Goal: Share content: Share content

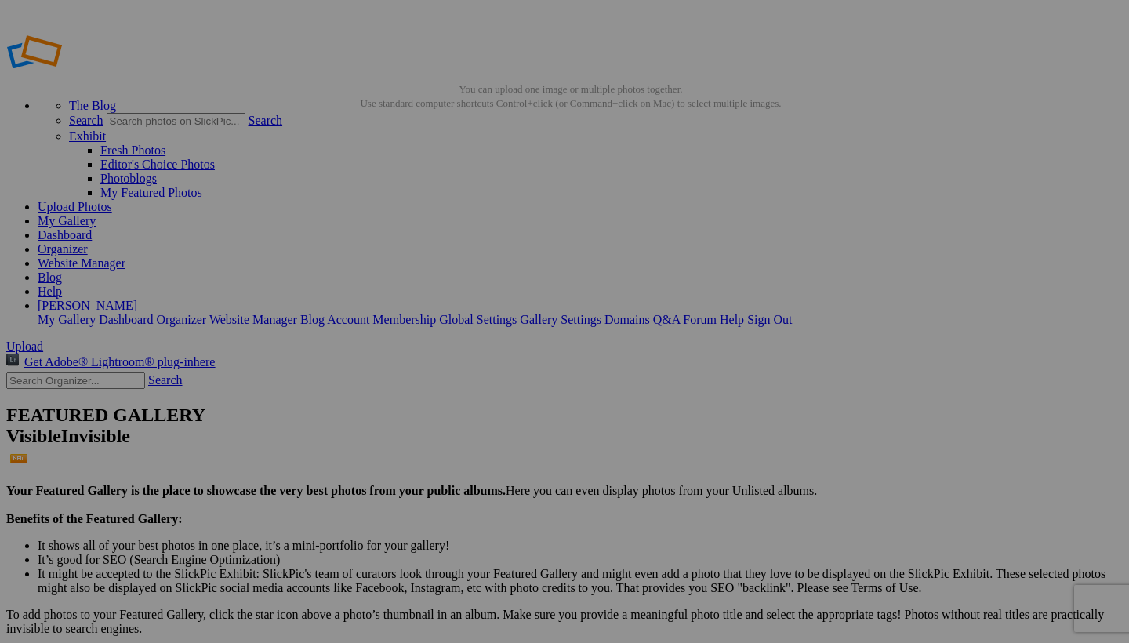
drag, startPoint x: 447, startPoint y: 240, endPoint x: 706, endPoint y: 624, distance: 463.1
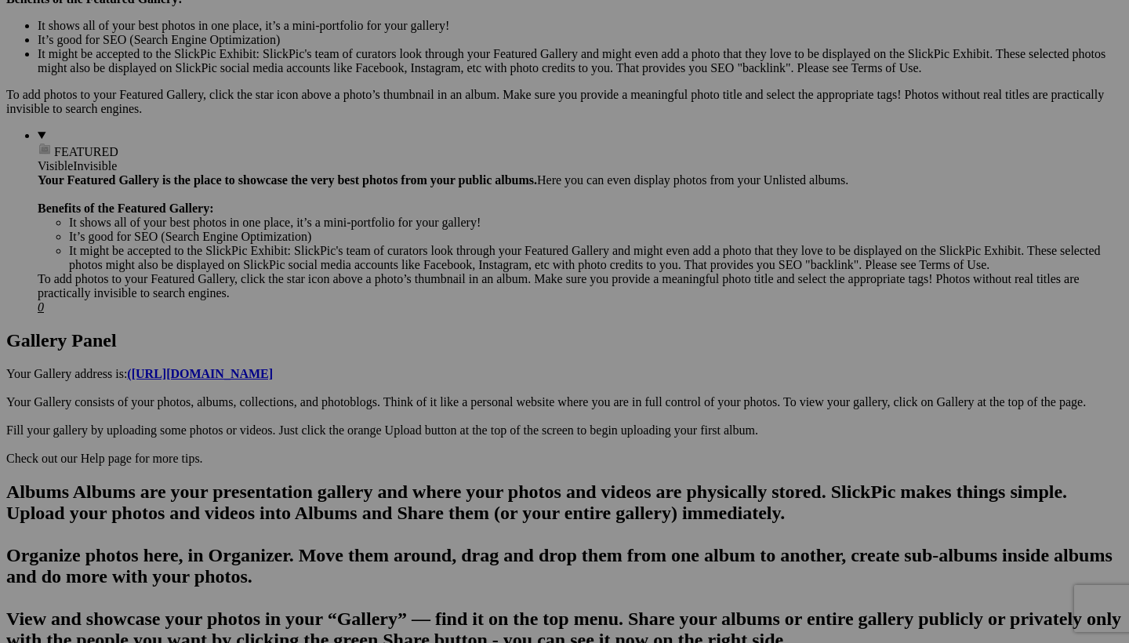
scroll to position [521, 0]
drag, startPoint x: 588, startPoint y: 146, endPoint x: 566, endPoint y: 547, distance: 402.0
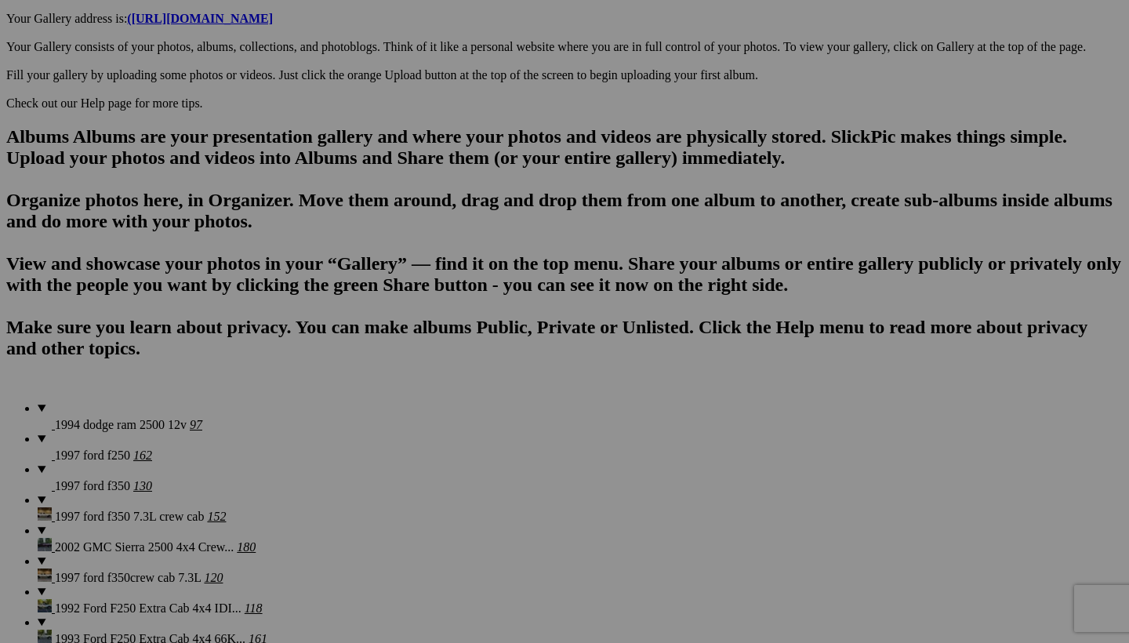
scroll to position [947, 0]
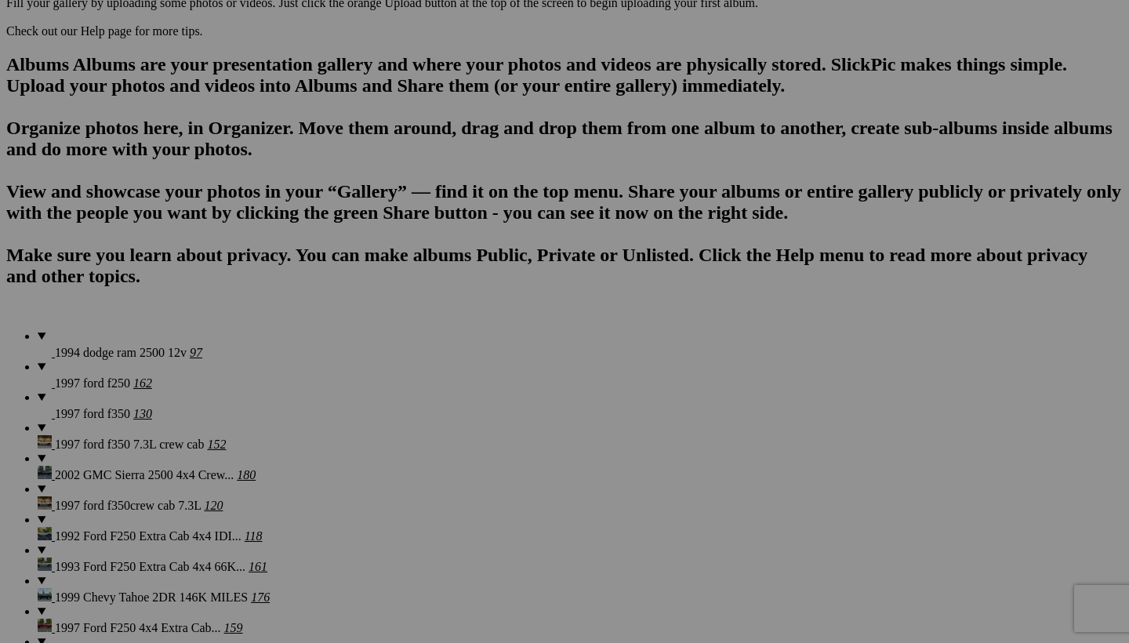
drag, startPoint x: 583, startPoint y: 117, endPoint x: 566, endPoint y: 462, distance: 345.4
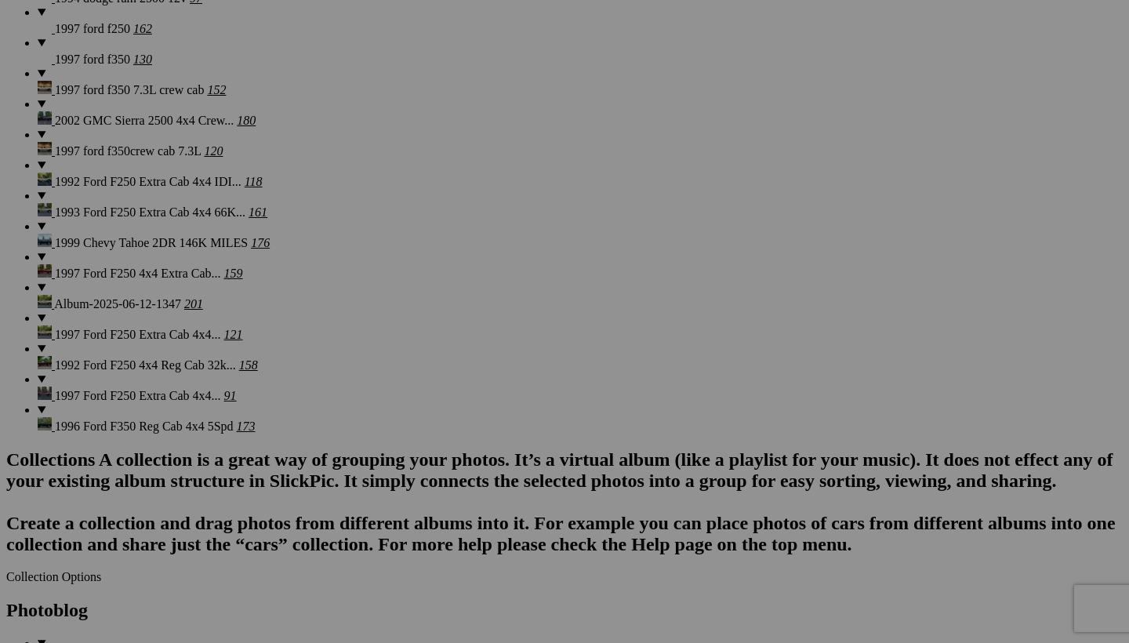
scroll to position [1370, 0]
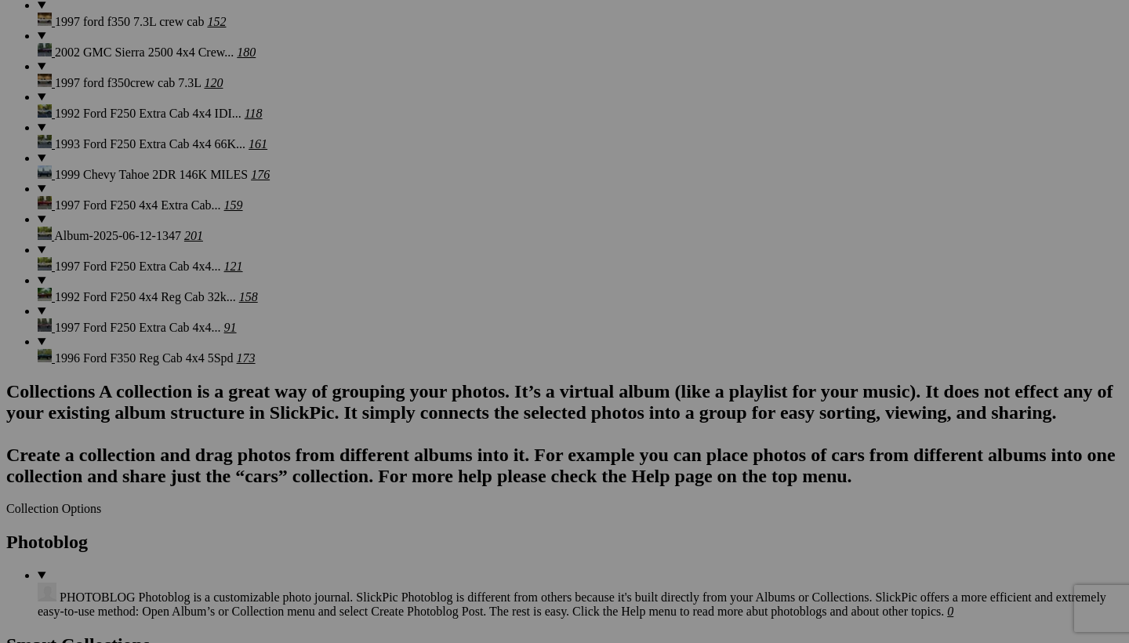
drag, startPoint x: 579, startPoint y: 117, endPoint x: 561, endPoint y: 641, distance: 524.8
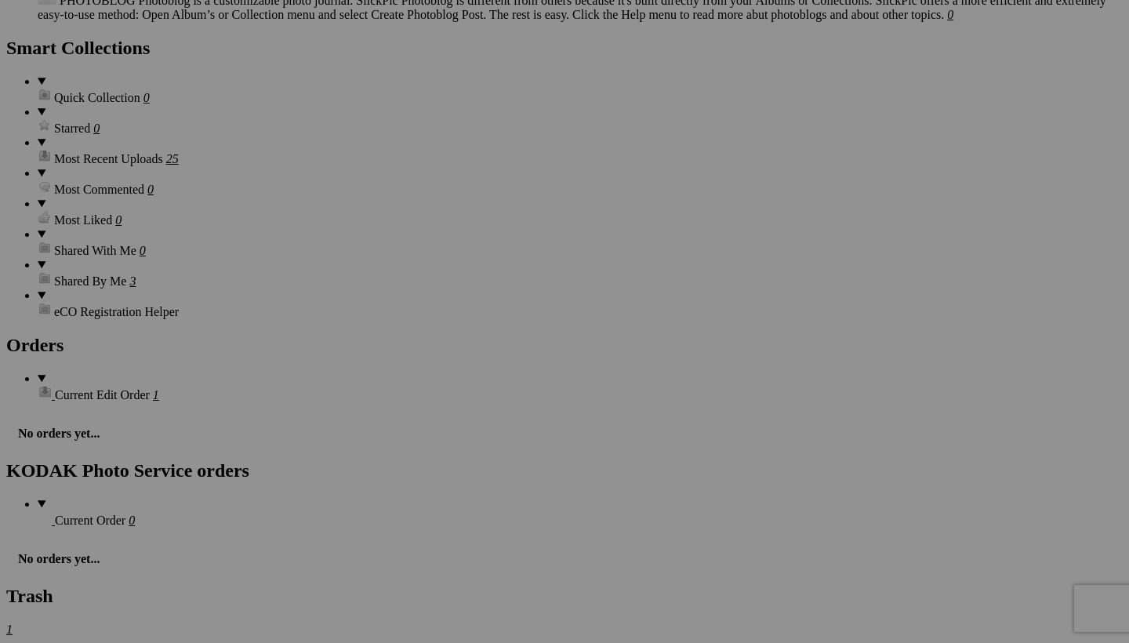
scroll to position [1976, 0]
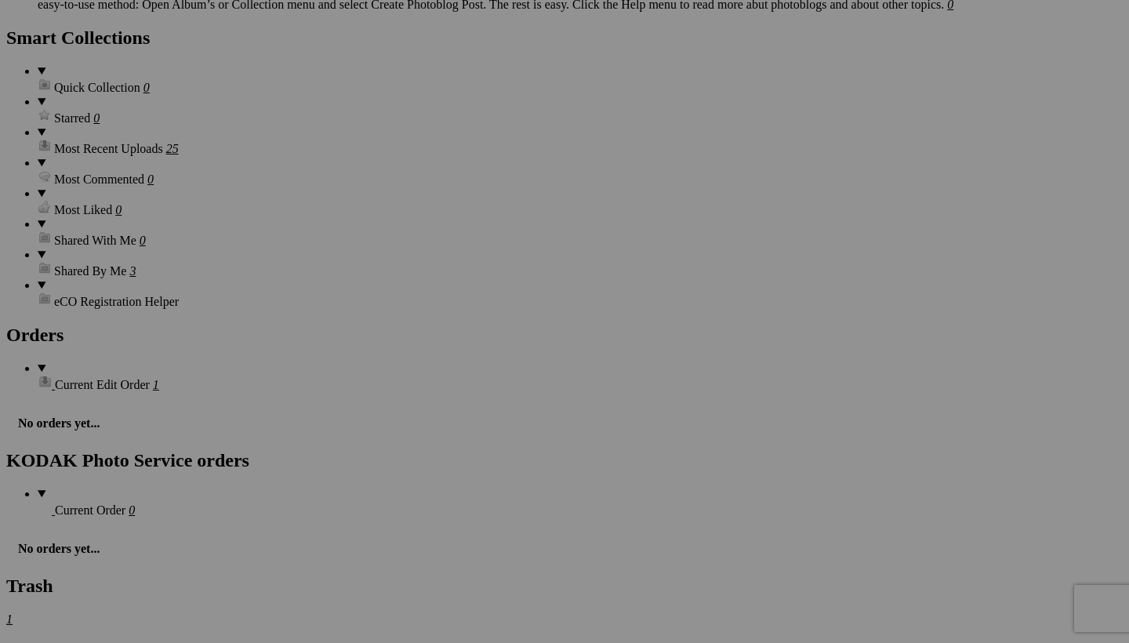
drag, startPoint x: 604, startPoint y: 112, endPoint x: 555, endPoint y: 619, distance: 508.8
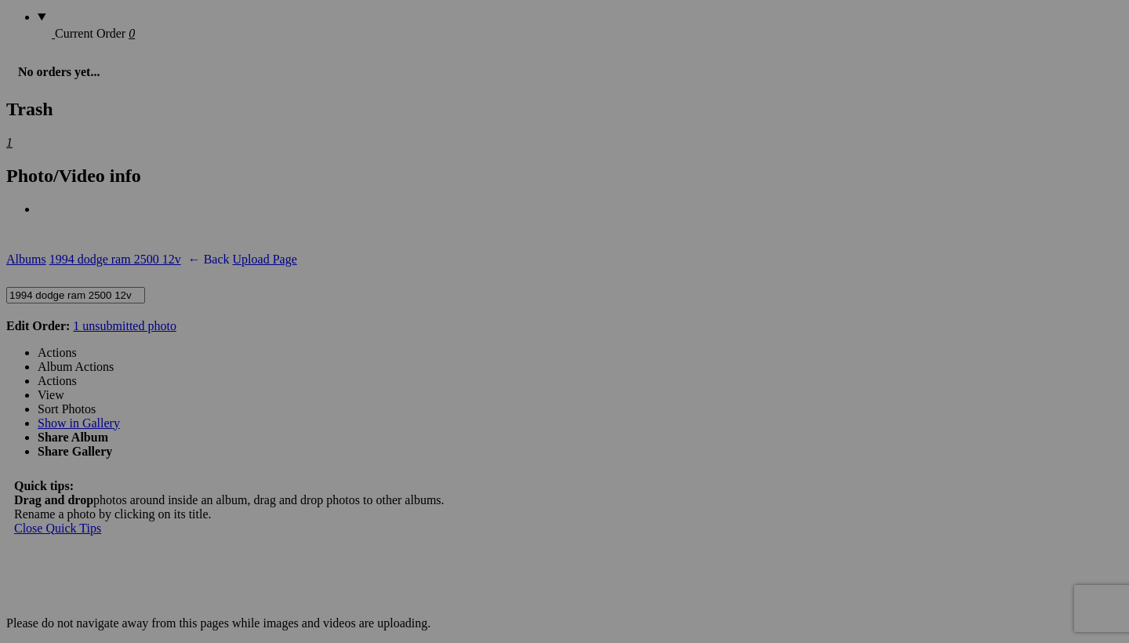
scroll to position [2619, 0]
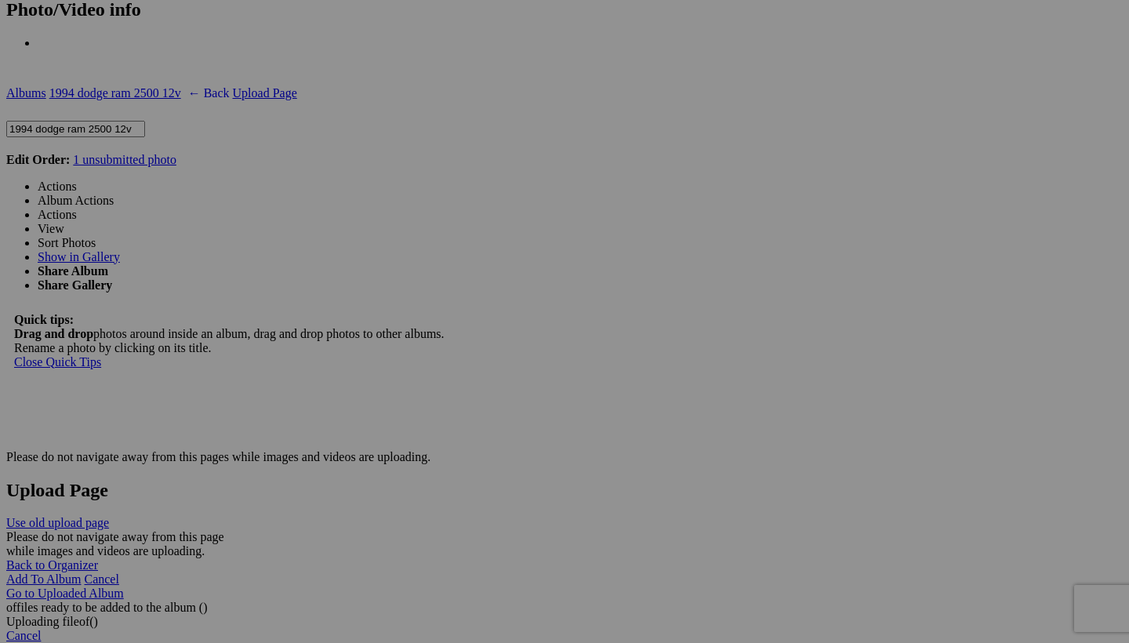
drag, startPoint x: 594, startPoint y: 73, endPoint x: 614, endPoint y: 591, distance: 518.6
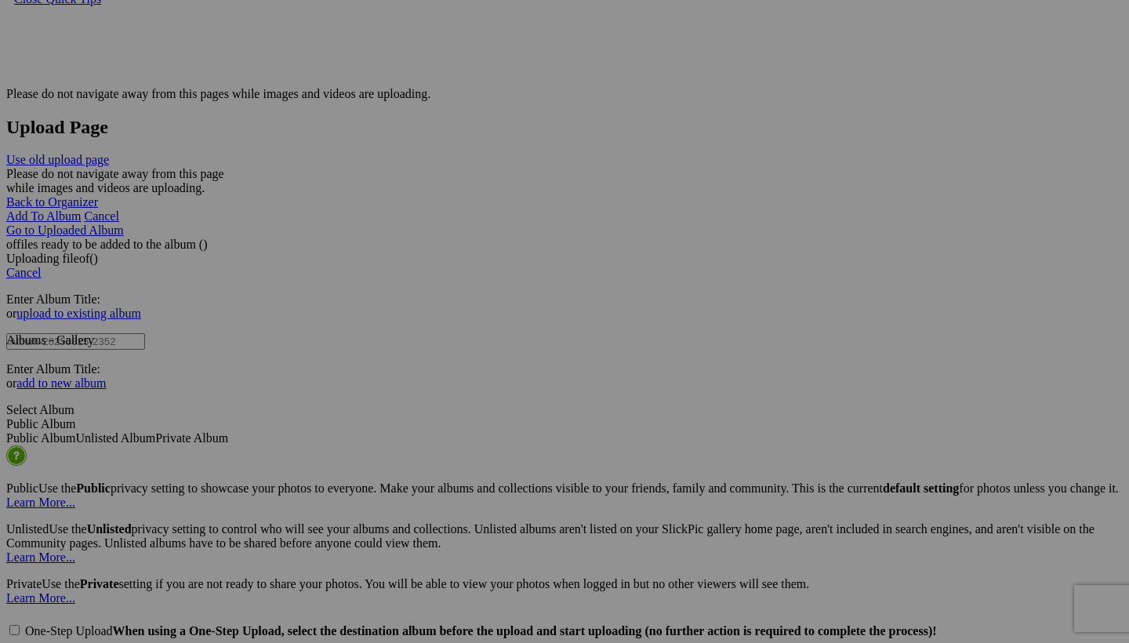
scroll to position [2981, 0]
drag, startPoint x: 587, startPoint y: 299, endPoint x: 407, endPoint y: 432, distance: 224.2
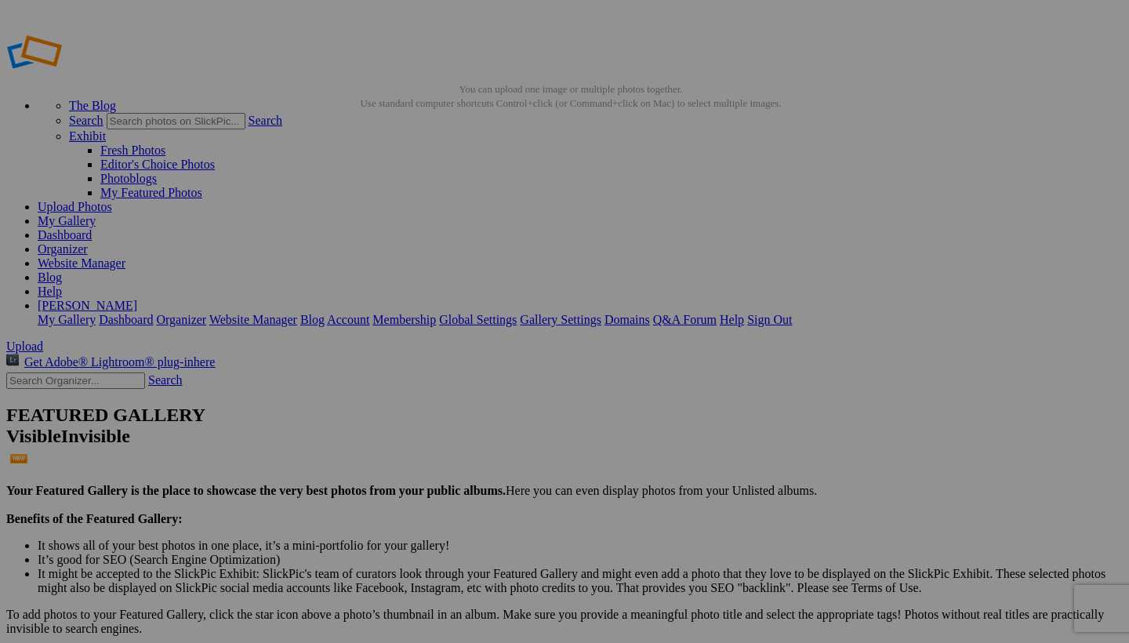
scroll to position [0, 0]
select select "800"
type textarea "<!-- SlickPic.com image hosting. HTML Bulk Share code Starts Here --> <div styl…"
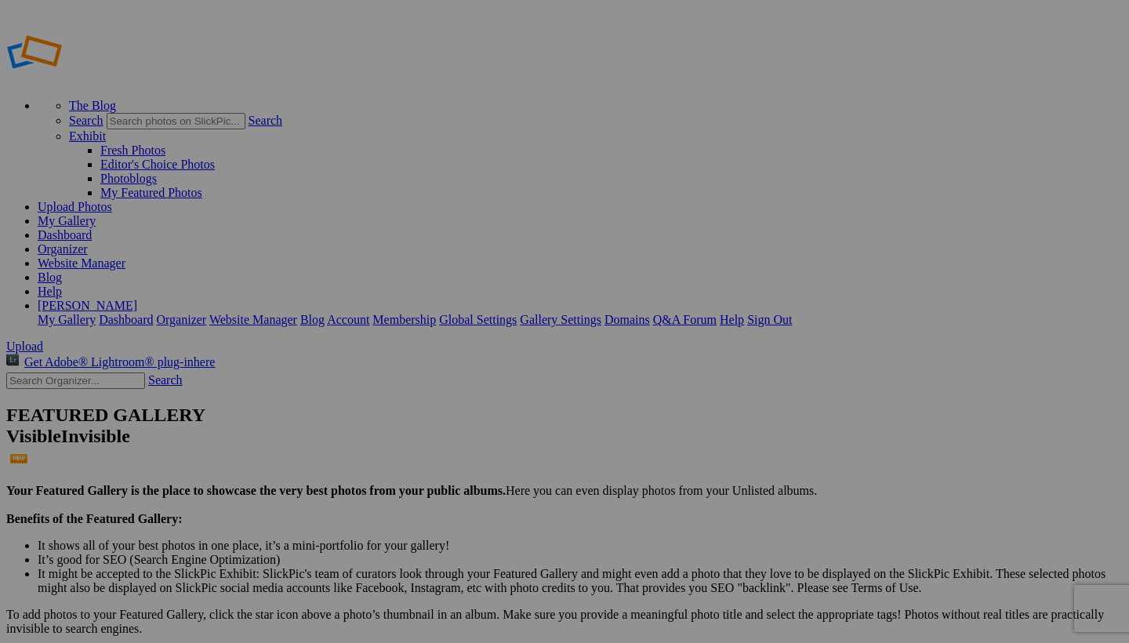
type textarea "[URL=https://www.slickpic.com/share/NW1QTTNTZUkNTM/albums/1994-Dodge-Ram-2500-1…"
type textarea "https://bulk-share.slickpic.com/album/share/NW1QTTNTZUkNTM/22858854.0/800/p/IMG…"
select select "1000"
type textarea "<!-- SlickPic.com image hosting. HTML Bulk Share code Starts Here --> <div styl…"
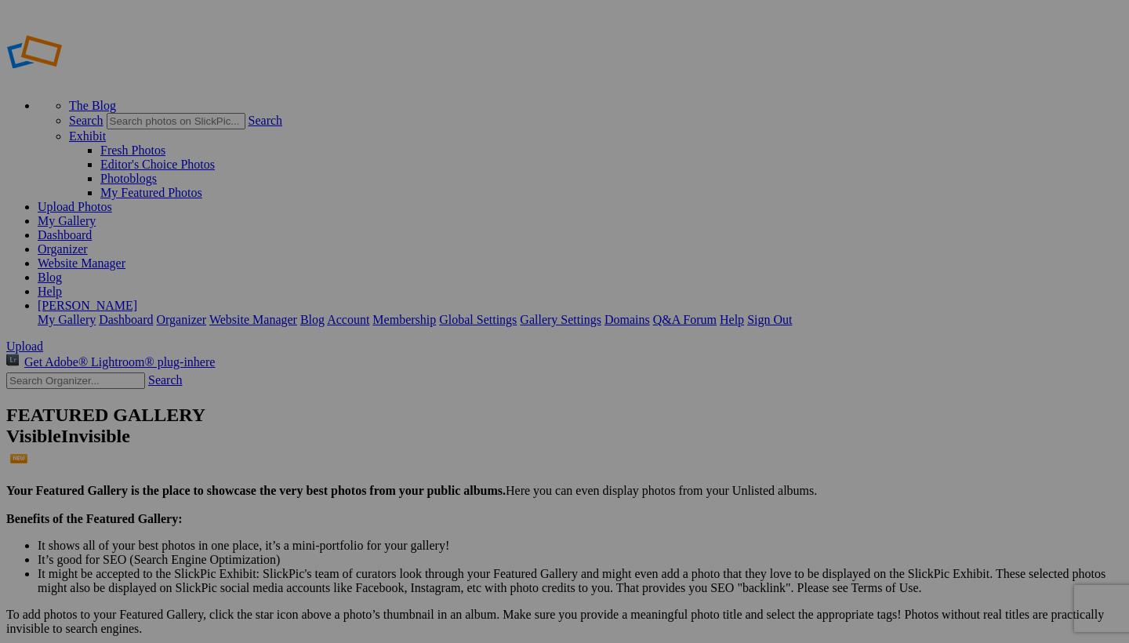
type textarea "[URL=https://www.slickpic.com/share/NW1QTTNTZUkNTM/albums/1994-Dodge-Ram-2500-1…"
type textarea "https://bulk-share.slickpic.com/album/share/NW1QTTNTZUkNTM/22858854.0/1000/p/IM…"
click at [96, 214] on link "My Gallery" at bounding box center [67, 220] width 58 height 13
type input "<a href='[URL][DOMAIN_NAME]' target='_blank'><img src='[URL][DOMAIN_NAME]' bord…"
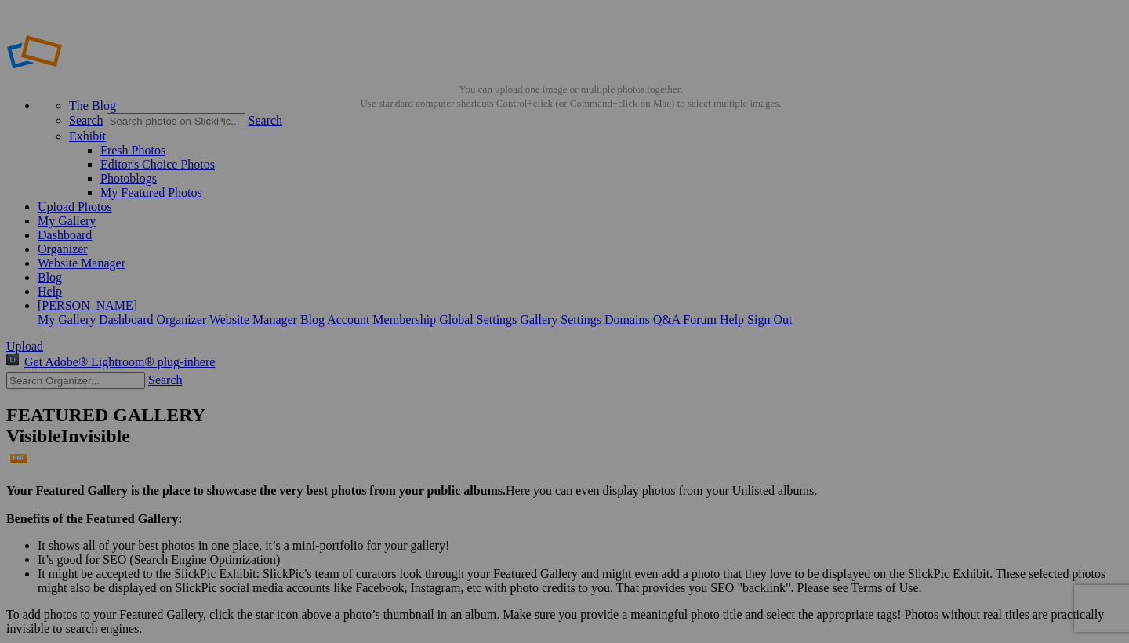
type input "[URL][DOMAIN_NAME]"
type input "[URL=[URL][DOMAIN_NAME][DOMAIN_NAME]]"
type input "<a href='[URL][DOMAIN_NAME]' target='_blank'><img src='[URL][DOMAIN_NAME]' bord…"
type input "[URL][DOMAIN_NAME]"
type input "[URL=[URL][DOMAIN_NAME][DOMAIN_NAME]]"
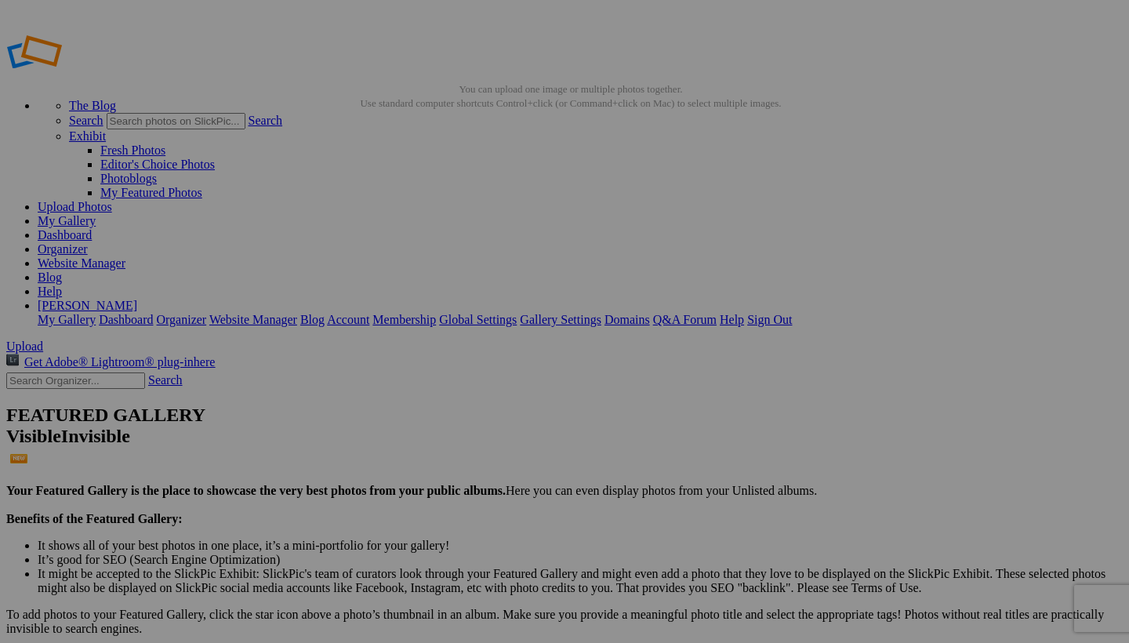
type input "<a href='[URL][DOMAIN_NAME]' target='_blank'><img src='[URL][DOMAIN_NAME]' bord…"
type input "[URL][DOMAIN_NAME]"
type input "[URL=[URL][DOMAIN_NAME][DOMAIN_NAME]]"
type input "<a href='[URL][DOMAIN_NAME]' target='_blank'><img src='[URL][DOMAIN_NAME]' bord…"
type input "[URL][DOMAIN_NAME]"
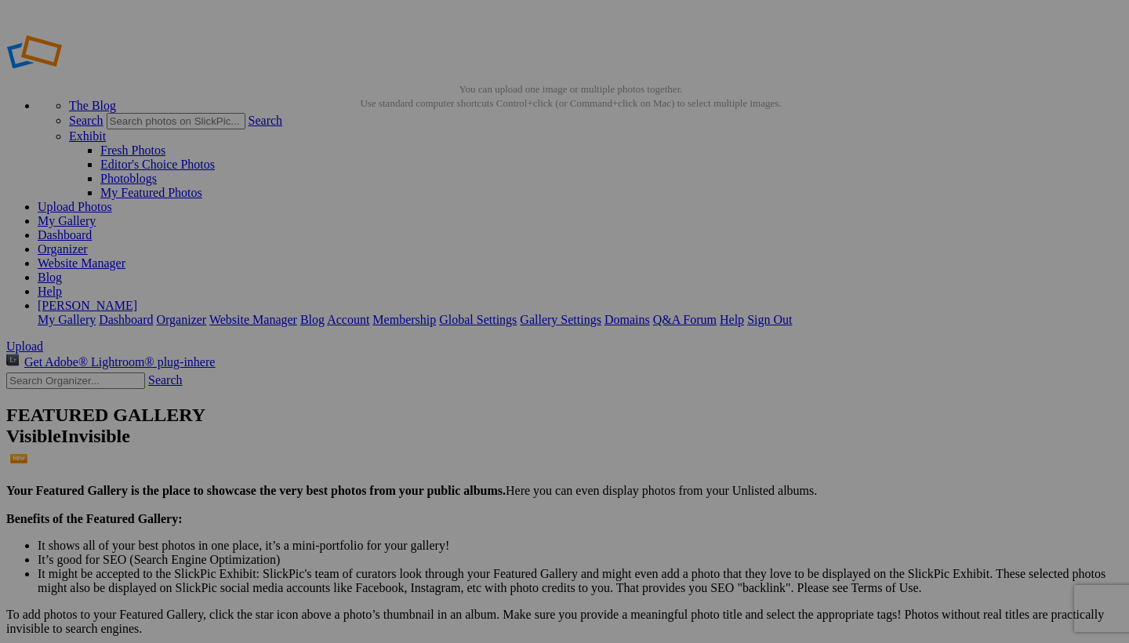
type input "[URL=[URL][DOMAIN_NAME][DOMAIN_NAME]]"
type input "<a href='[URL][DOMAIN_NAME]' target='_blank'><img src='[URL][DOMAIN_NAME]' bord…"
type input "[URL][DOMAIN_NAME]"
type input "[URL=[URL][DOMAIN_NAME][DOMAIN_NAME]]"
type input "<a href='[URL][DOMAIN_NAME]' target='_blank'><img src='[URL][DOMAIN_NAME]' bord…"
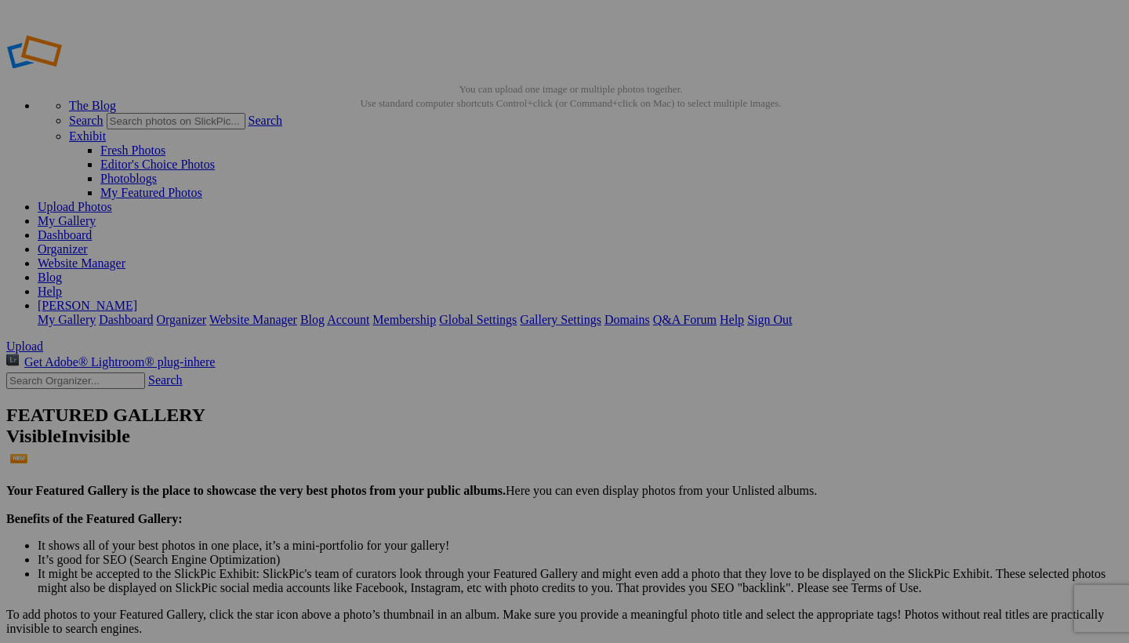
type input "[URL][DOMAIN_NAME]"
type input "[URL=[URL][DOMAIN_NAME][DOMAIN_NAME]]"
type input "<a href='[URL][DOMAIN_NAME]' target='_blank'><img src='[URL][DOMAIN_NAME]' bord…"
type input "[URL][DOMAIN_NAME]"
type input "[URL=[URL][DOMAIN_NAME][DOMAIN_NAME]]"
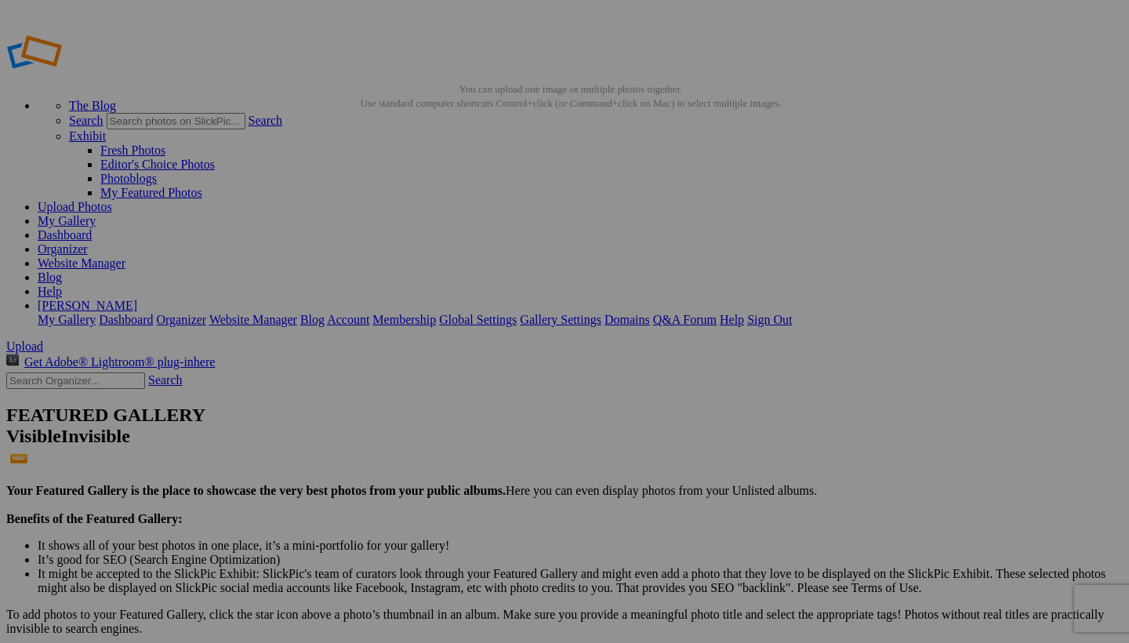
type input "<a href='[URL][DOMAIN_NAME]' target='_blank'><img src='[URL][DOMAIN_NAME]' bord…"
type input "[URL][DOMAIN_NAME]"
type input "[URL=[URL][DOMAIN_NAME][DOMAIN_NAME]]"
type input "<a href='[URL][DOMAIN_NAME]' target='_blank'><img src='[URL][DOMAIN_NAME]' bord…"
type input "[URL][DOMAIN_NAME]"
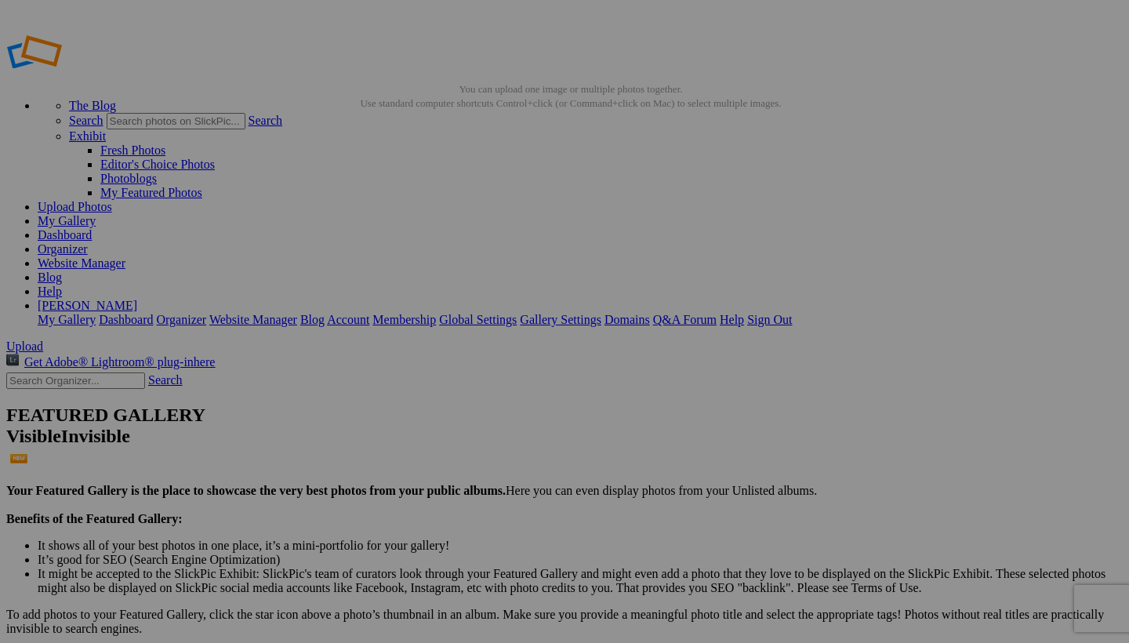
type input "[URL=[URL][DOMAIN_NAME][DOMAIN_NAME]]"
type input "<a href='[URL][DOMAIN_NAME]' target='_blank'><img src='[URL][DOMAIN_NAME]' bord…"
type input "[URL][DOMAIN_NAME]"
type input "[URL=[URL][DOMAIN_NAME][DOMAIN_NAME]]"
type input "<a href='[URL][DOMAIN_NAME]' target='_blank'><img src='[URL][DOMAIN_NAME]' bord…"
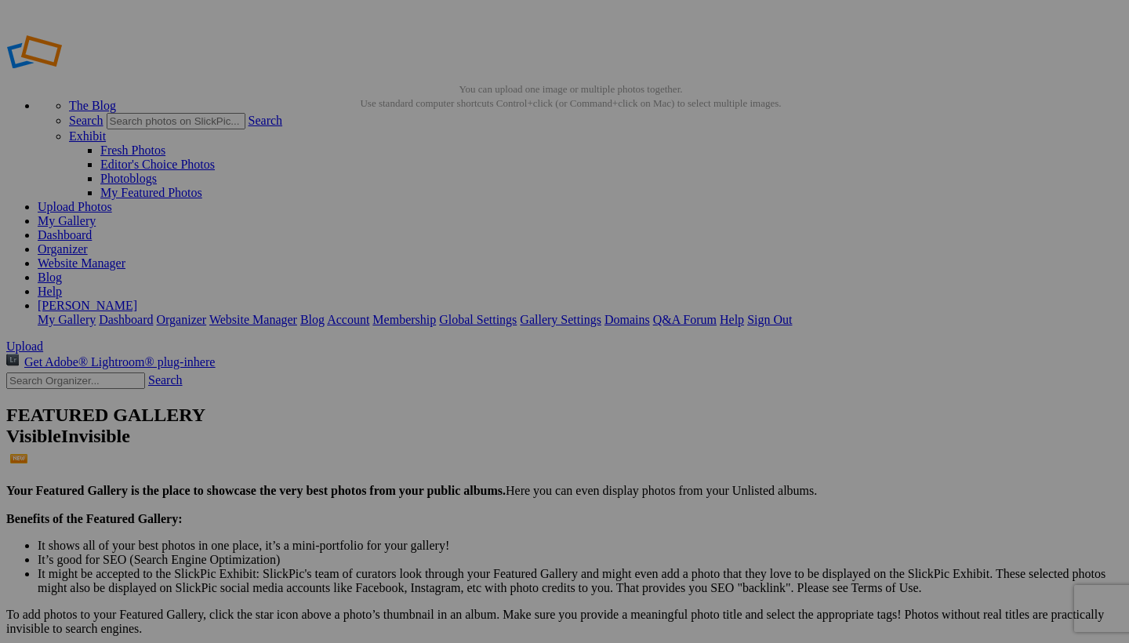
type input "[URL][DOMAIN_NAME]"
type input "[URL=[URL][DOMAIN_NAME][DOMAIN_NAME]]"
type input "<a href='[URL][DOMAIN_NAME]' target='_blank'><img src='[URL][DOMAIN_NAME]' bord…"
type input "[URL][DOMAIN_NAME]"
type input "[URL=[URL][DOMAIN_NAME][DOMAIN_NAME]]"
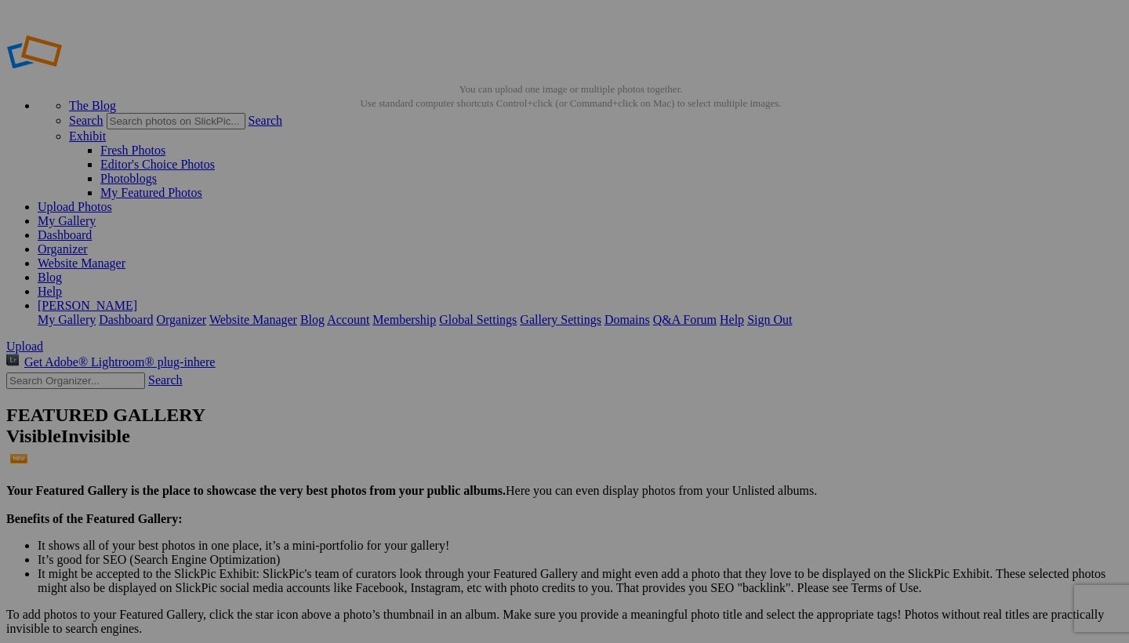
type input "<a href='[URL][DOMAIN_NAME]' target='_blank'><img src='[URL][DOMAIN_NAME]' bord…"
type input "[URL][DOMAIN_NAME]"
type input "[URL=[URL][DOMAIN_NAME][DOMAIN_NAME]]"
type input "<a href='[URL][DOMAIN_NAME]' target='_blank'><img src='[URL][DOMAIN_NAME]' bord…"
type input "[URL][DOMAIN_NAME]"
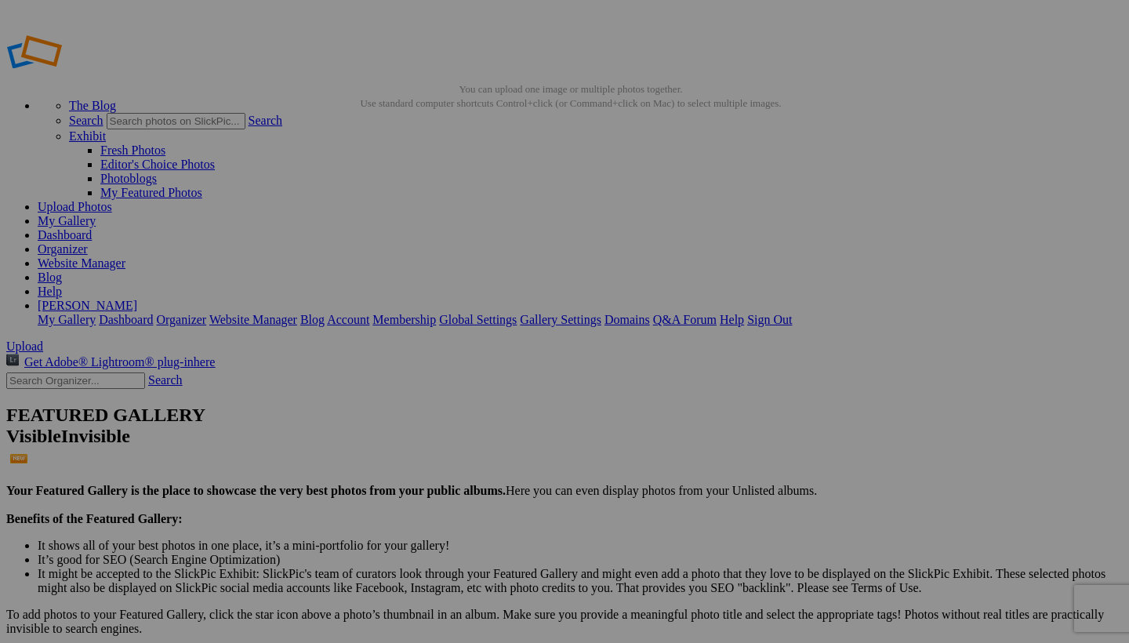
type input "[URL=[URL][DOMAIN_NAME][DOMAIN_NAME]]"
type input "<a href='[URL][DOMAIN_NAME]' target='_blank'><img src='[URL][DOMAIN_NAME]' bord…"
type input "[URL][DOMAIN_NAME]"
type input "[URL=[URL][DOMAIN_NAME][DOMAIN_NAME]]"
type input "<a href='[URL][DOMAIN_NAME]' target='_blank'><img src='[URL][DOMAIN_NAME]' bord…"
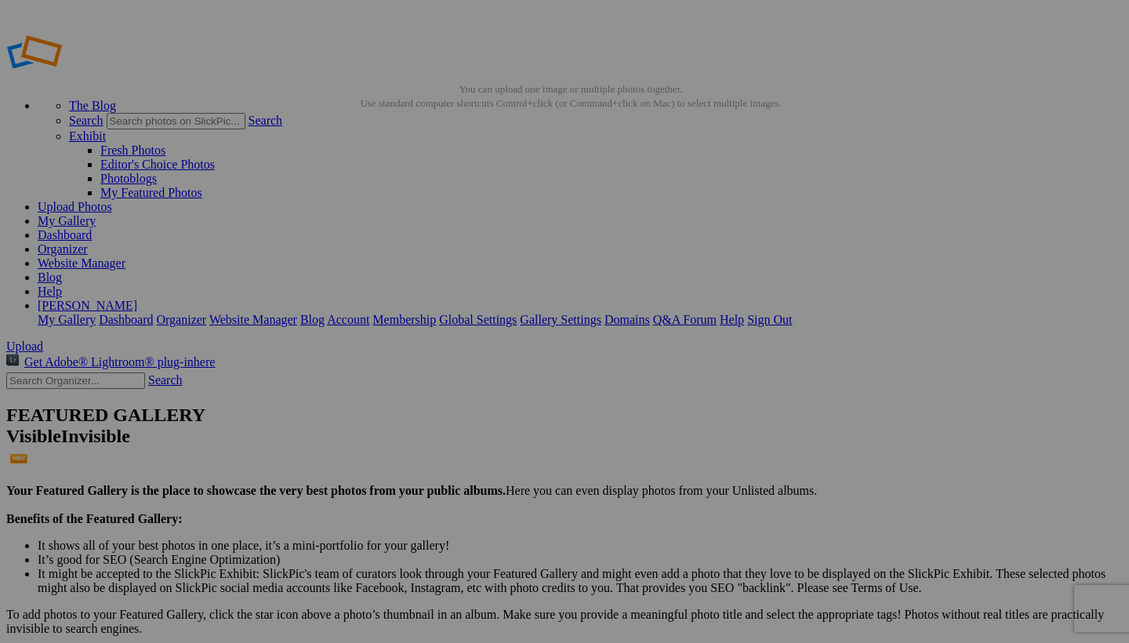
type input "[URL][DOMAIN_NAME]"
type input "[URL=[URL][DOMAIN_NAME][DOMAIN_NAME]]"
type input "<a href='[URL][DOMAIN_NAME]' target='_blank'><img src='[URL][DOMAIN_NAME]' bord…"
type input "[URL][DOMAIN_NAME]"
type input "[URL=[URL][DOMAIN_NAME][DOMAIN_NAME]]"
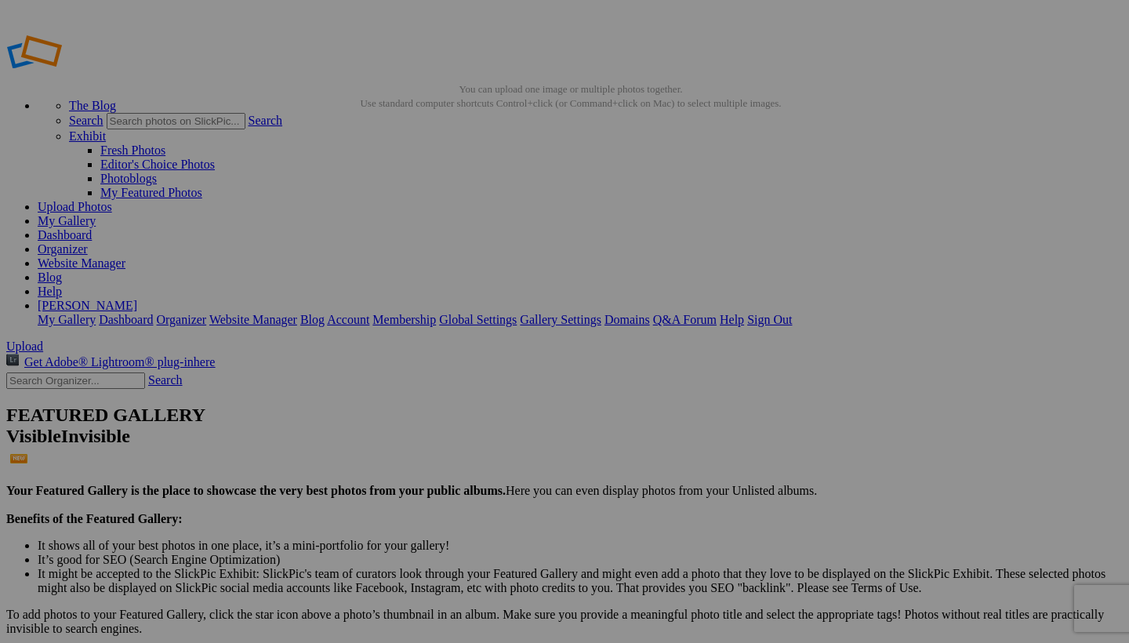
type input "<a href='[URL][DOMAIN_NAME]' target='_blank'><img src='[URL][DOMAIN_NAME]' bord…"
type input "[URL][DOMAIN_NAME]"
type input "[URL=[URL][DOMAIN_NAME][DOMAIN_NAME]]"
type input "<a href='[URL][DOMAIN_NAME]' target='_blank'><img src='[URL][DOMAIN_NAME]' bord…"
type input "[URL][DOMAIN_NAME]"
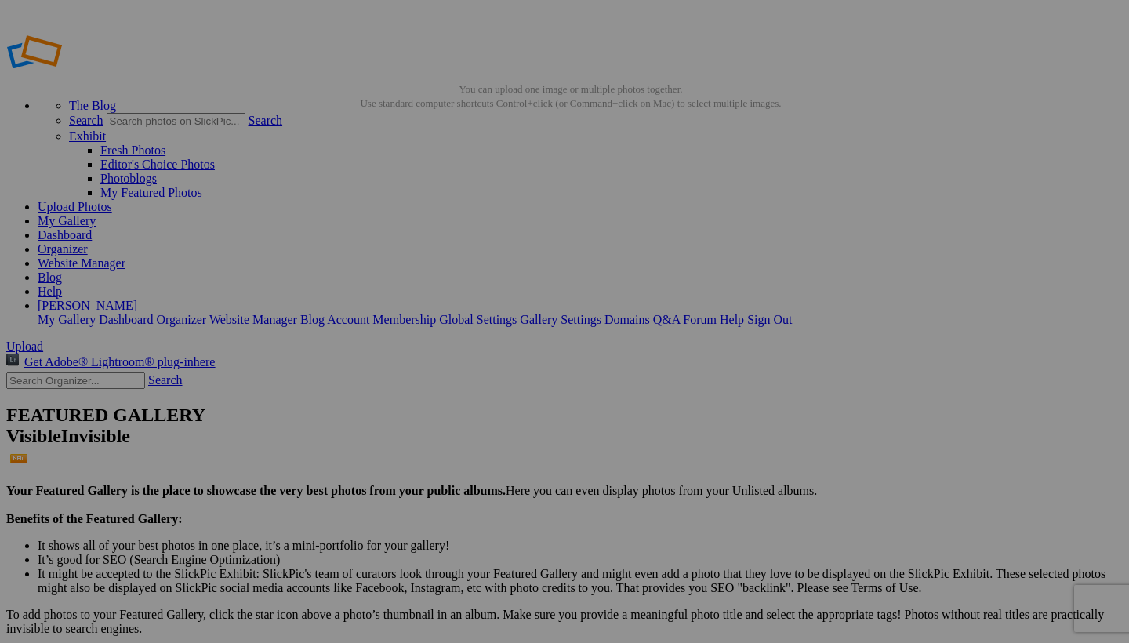
type input "[URL=[URL][DOMAIN_NAME][DOMAIN_NAME]]"
type input "<a href='[URL][DOMAIN_NAME]' target='_blank'><img src='[URL][DOMAIN_NAME]' bord…"
type input "[URL][DOMAIN_NAME]"
type input "[URL=[URL][DOMAIN_NAME][DOMAIN_NAME]]"
type input "<a href='[URL][DOMAIN_NAME]' target='_blank'><img src='[URL][DOMAIN_NAME]' bord…"
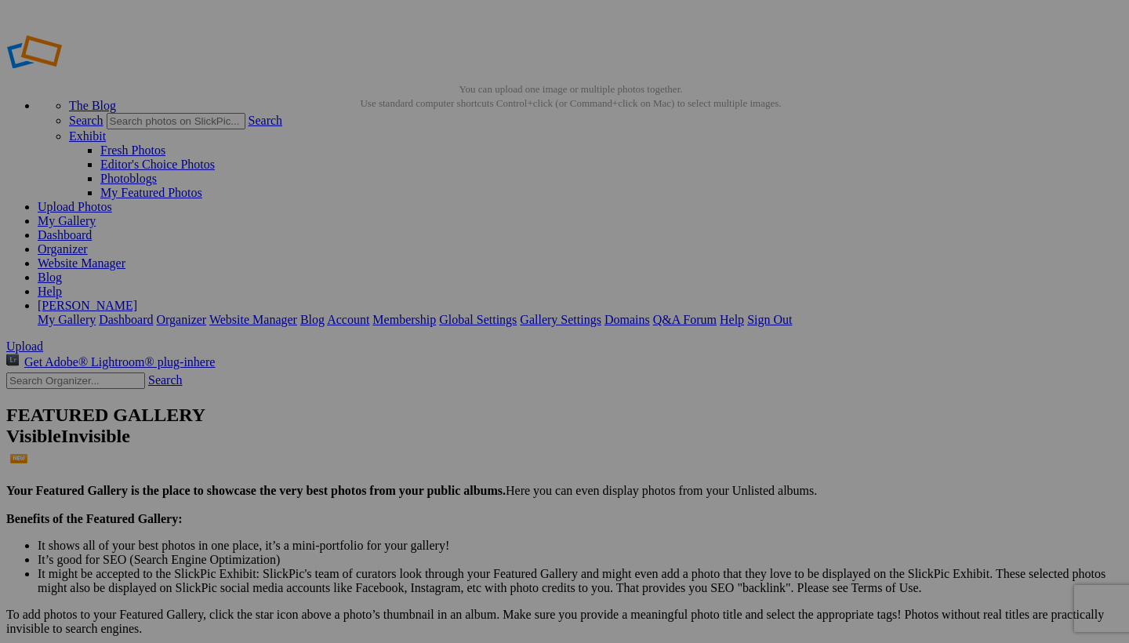
type input "[URL][DOMAIN_NAME]"
type input "[URL=[URL][DOMAIN_NAME][DOMAIN_NAME]]"
type input "<a href='[URL][DOMAIN_NAME]' target='_blank'><img src='[URL][DOMAIN_NAME]' bord…"
type input "[URL][DOMAIN_NAME]"
type input "[URL=[URL][DOMAIN_NAME][DOMAIN_NAME]]"
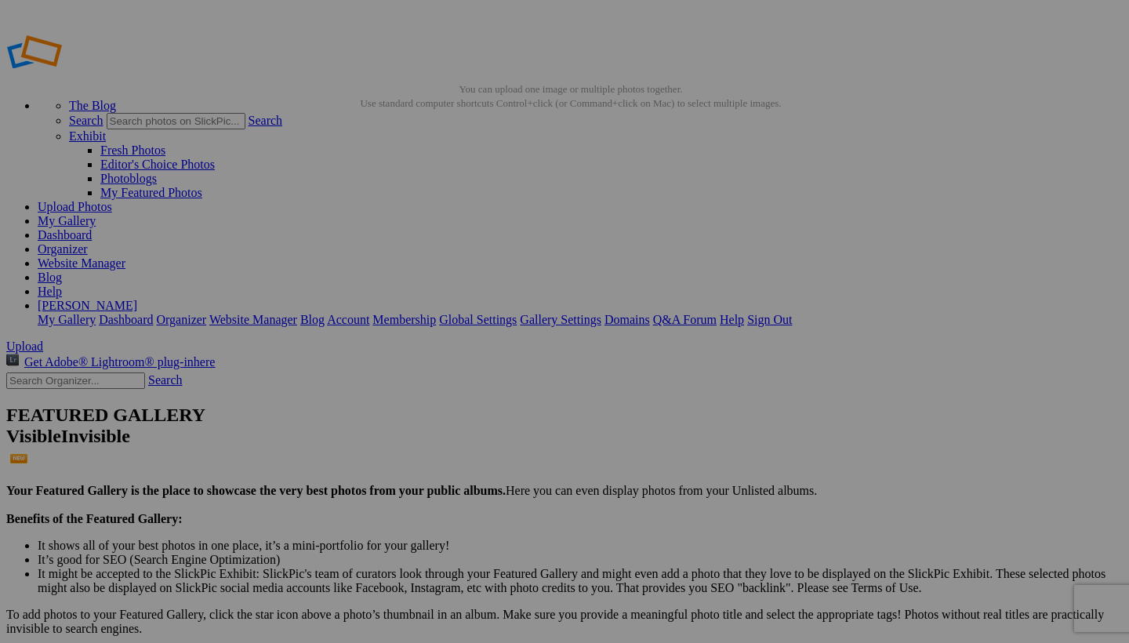
type input "<a href='[URL][DOMAIN_NAME]' target='_blank'><img src='[URL][DOMAIN_NAME]' bord…"
type input "[URL][DOMAIN_NAME]"
type input "[URL=[URL][DOMAIN_NAME][DOMAIN_NAME]]"
type input "<a href='[URL][DOMAIN_NAME]' target='_blank'><img src='[URL][DOMAIN_NAME]' bord…"
type input "[URL][DOMAIN_NAME]"
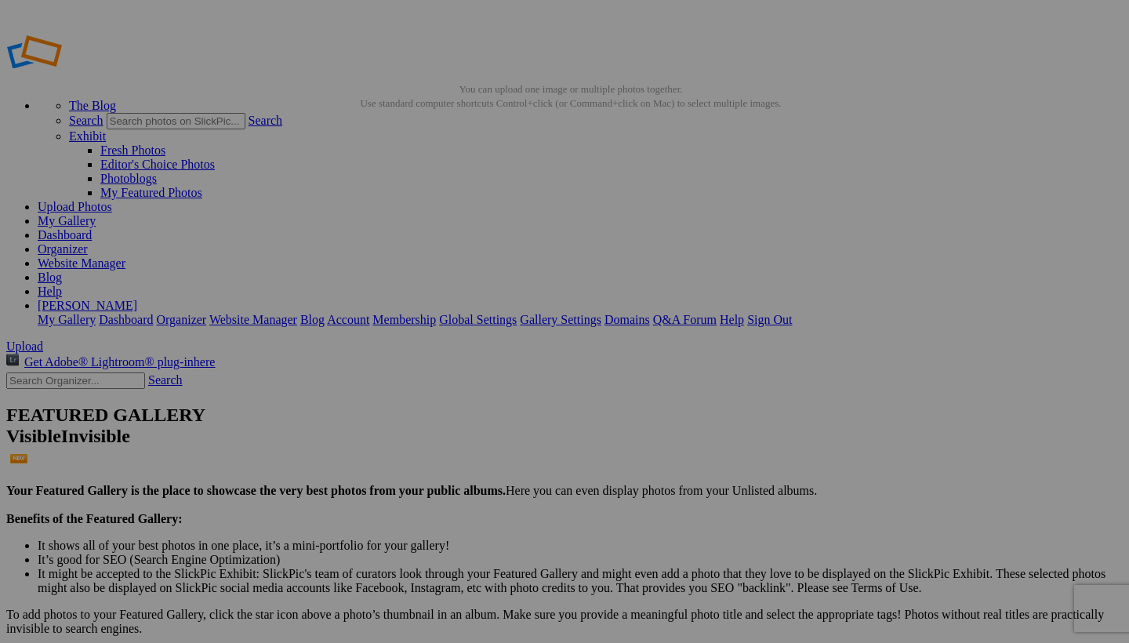
type input "[URL=[URL][DOMAIN_NAME][DOMAIN_NAME]]"
type input "<a href='[URL][DOMAIN_NAME]' target='_blank'><img src='[URL][DOMAIN_NAME]' bord…"
type input "[URL][DOMAIN_NAME]"
type input "[URL=[URL][DOMAIN_NAME][DOMAIN_NAME]]"
type input "<a href='[URL][DOMAIN_NAME]' target='_blank'><img src='[URL][DOMAIN_NAME]' bord…"
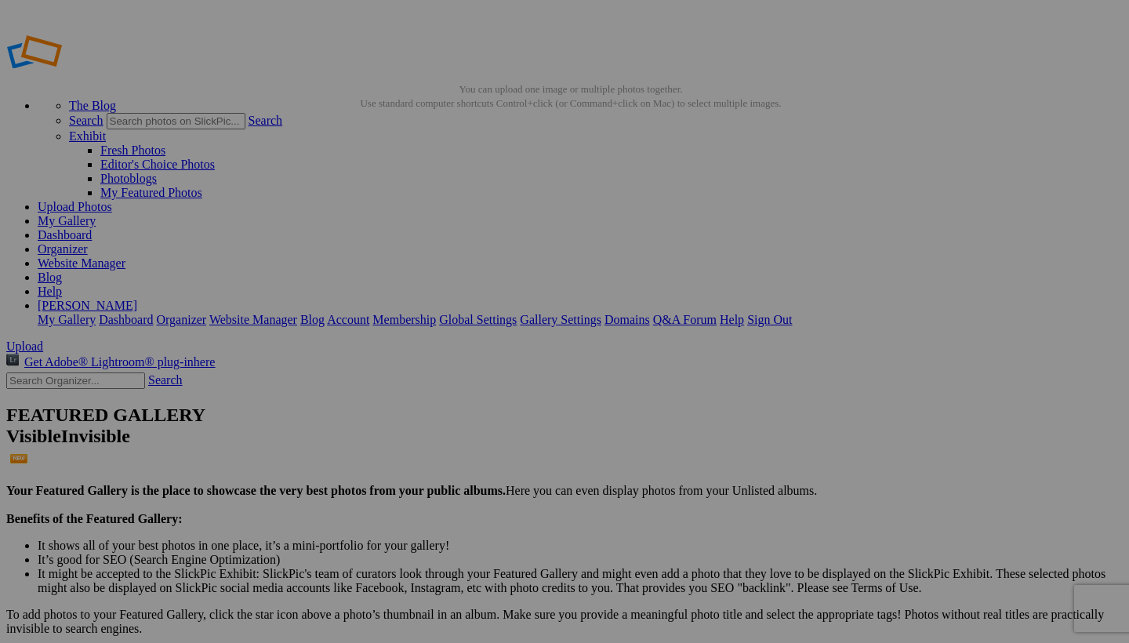
type input "[URL][DOMAIN_NAME]"
type input "[URL=[URL][DOMAIN_NAME][DOMAIN_NAME]]"
type input "<a href='[URL][DOMAIN_NAME]' target='_blank'><img src='[URL][DOMAIN_NAME]' bord…"
type input "[URL][DOMAIN_NAME]"
type input "[URL=[URL][DOMAIN_NAME][DOMAIN_NAME]]"
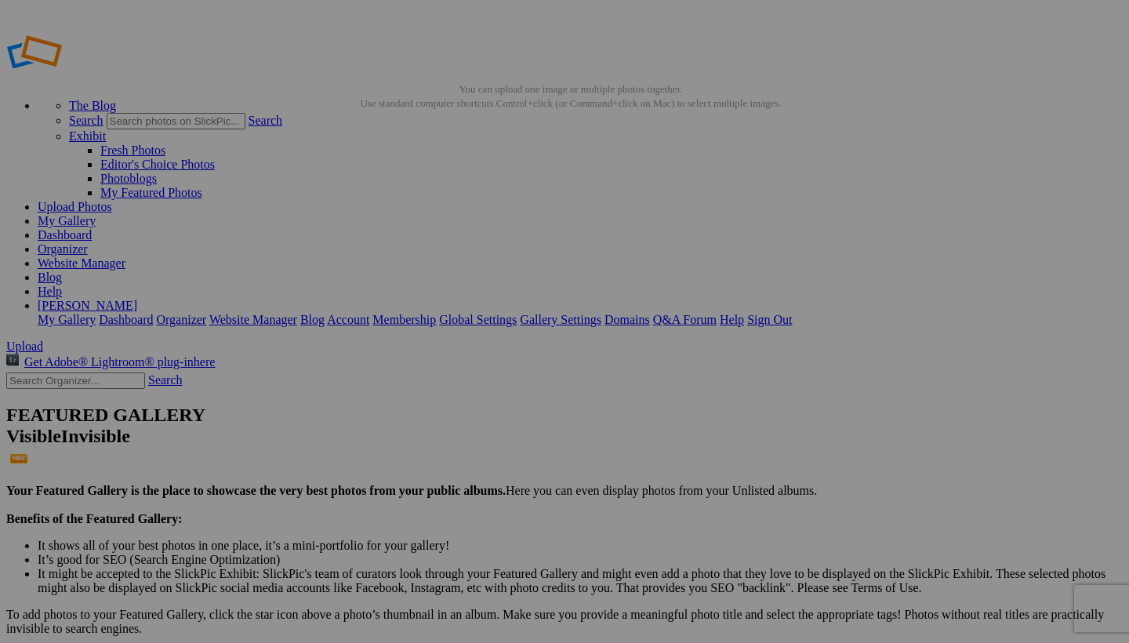
type input "<a href='[URL][DOMAIN_NAME]' target='_blank'><img src='[URL][DOMAIN_NAME]' bord…"
type input "[URL][DOMAIN_NAME]"
type input "[URL=[URL][DOMAIN_NAME][DOMAIN_NAME]]"
type input "<a href='[URL][DOMAIN_NAME]' target='_blank'><img src='[URL][DOMAIN_NAME]' bord…"
type input "[URL][DOMAIN_NAME]"
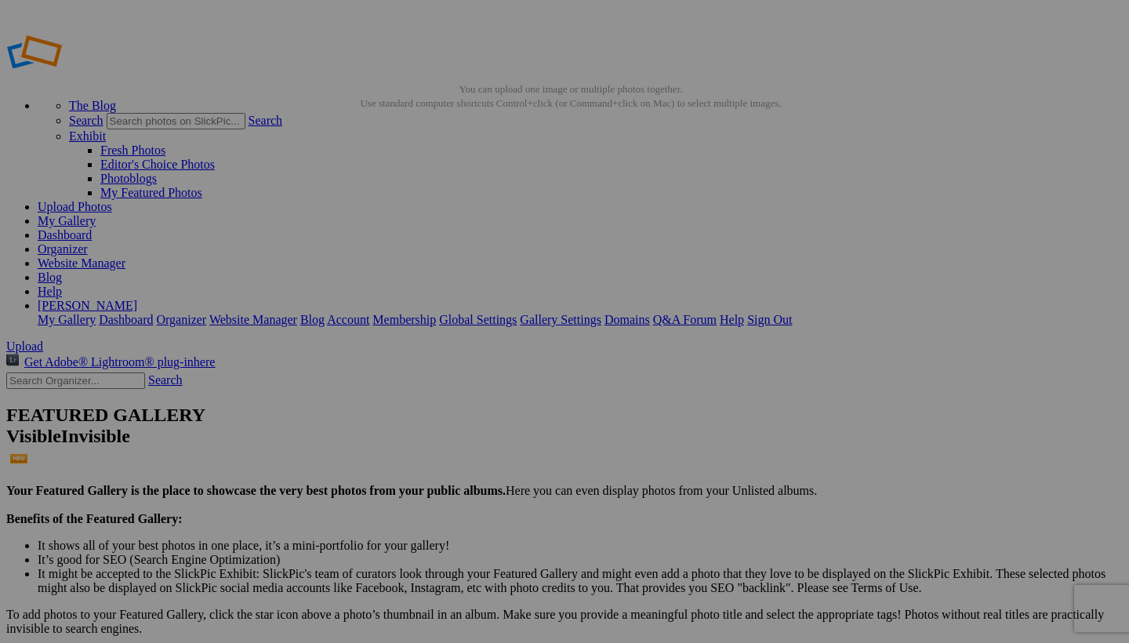
type input "[URL=[URL][DOMAIN_NAME][DOMAIN_NAME]]"
type input "<a href='[URL][DOMAIN_NAME]' target='_blank'><img src='[URL][DOMAIN_NAME]' bord…"
type input "[URL][DOMAIN_NAME]"
type input "[URL=[URL][DOMAIN_NAME][DOMAIN_NAME]]"
type input "<a href='[URL][DOMAIN_NAME]' target='_blank'><img src='[URL][DOMAIN_NAME]' bord…"
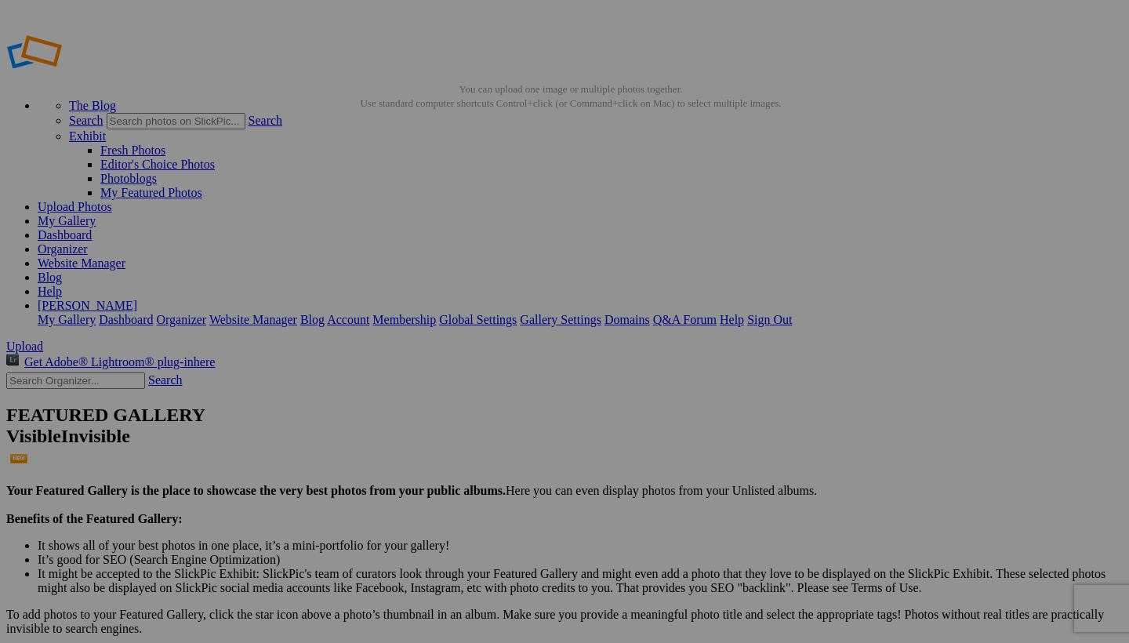
type input "[URL][DOMAIN_NAME]"
type input "[URL=[URL][DOMAIN_NAME][DOMAIN_NAME]]"
type input "<a href='[URL][DOMAIN_NAME]' target='_blank'><img src='[URL][DOMAIN_NAME]' bord…"
type input "[URL][DOMAIN_NAME]"
type input "[URL=[URL][DOMAIN_NAME][DOMAIN_NAME]]"
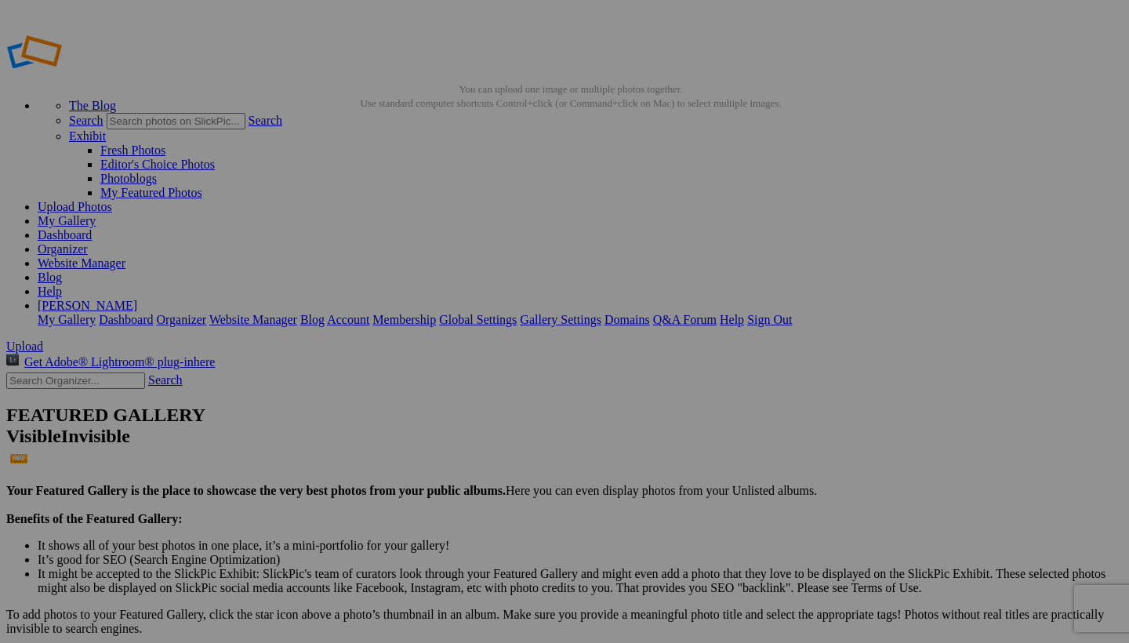
type input "<a href='[URL][DOMAIN_NAME]' target='_blank'><img src='[URL][DOMAIN_NAME]' bord…"
type input "[URL][DOMAIN_NAME]"
type input "[URL=[URL][DOMAIN_NAME][DOMAIN_NAME]]"
type input "<a href='[URL][DOMAIN_NAME]' target='_blank'><img src='[URL][DOMAIN_NAME]' bord…"
type input "[URL][DOMAIN_NAME]"
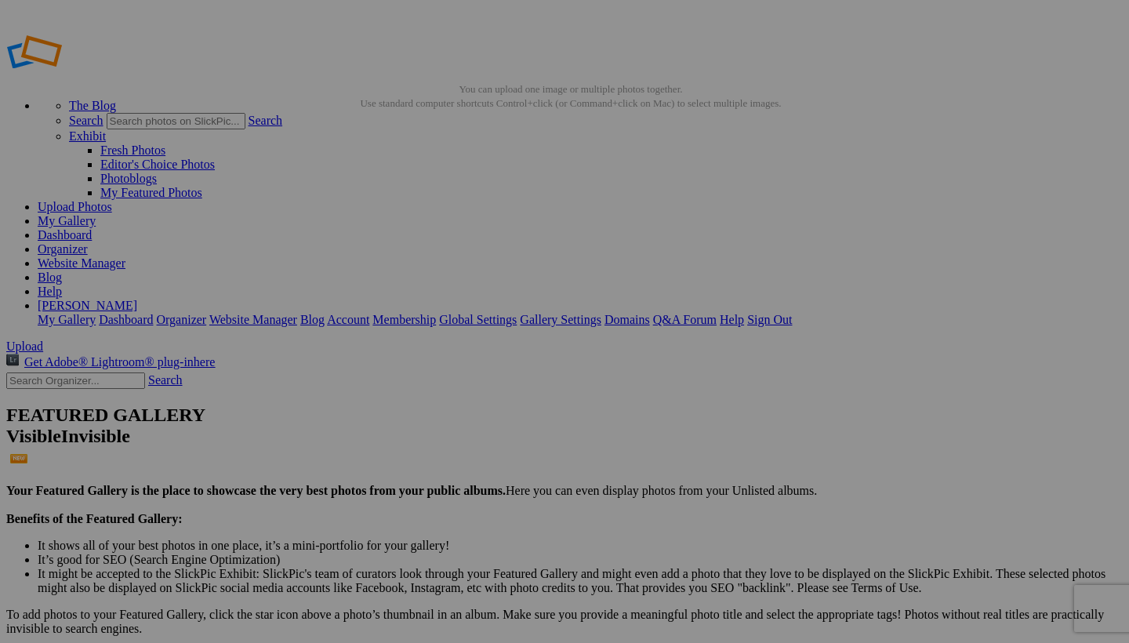
type input "[URL=[URL][DOMAIN_NAME][DOMAIN_NAME]]"
type input "<a href='[URL][DOMAIN_NAME]' target='_blank'><img src='[URL][DOMAIN_NAME]' bord…"
type input "[URL][DOMAIN_NAME]"
type input "[URL=[URL][DOMAIN_NAME][DOMAIN_NAME]]"
type input "<a href='[URL][DOMAIN_NAME]' target='_blank'><img src='[URL][DOMAIN_NAME]' bord…"
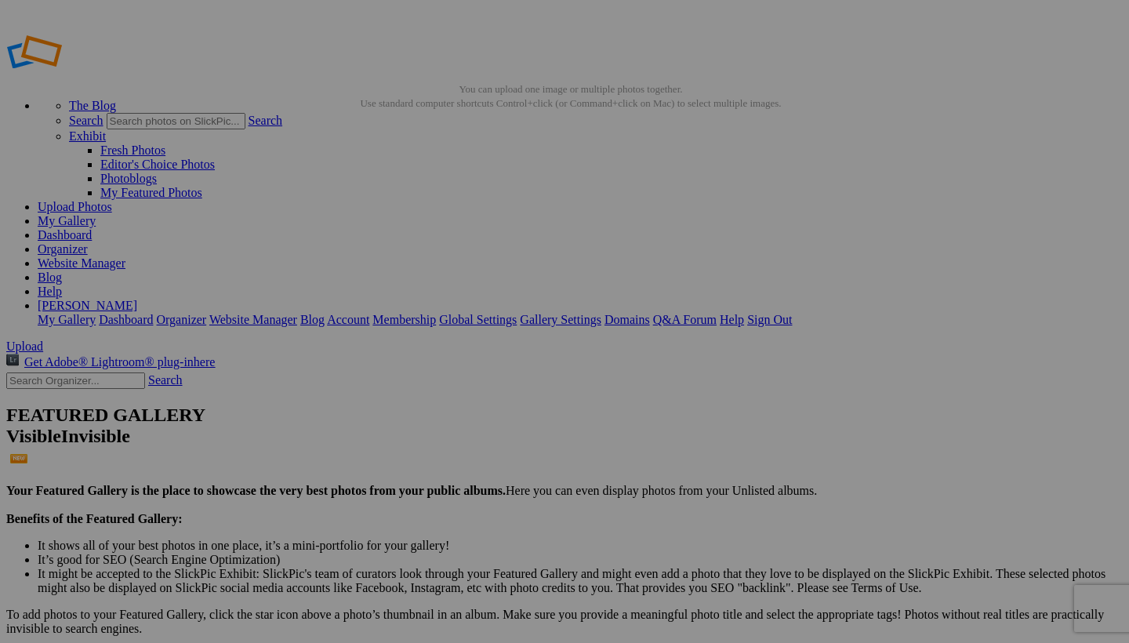
type input "[URL][DOMAIN_NAME]"
type input "[URL=[URL][DOMAIN_NAME][DOMAIN_NAME]]"
type input "<a href='[URL][DOMAIN_NAME]' target='_blank'><img src='[URL][DOMAIN_NAME]' bord…"
type input "[URL][DOMAIN_NAME]"
type input "[URL=[URL][DOMAIN_NAME][DOMAIN_NAME]]"
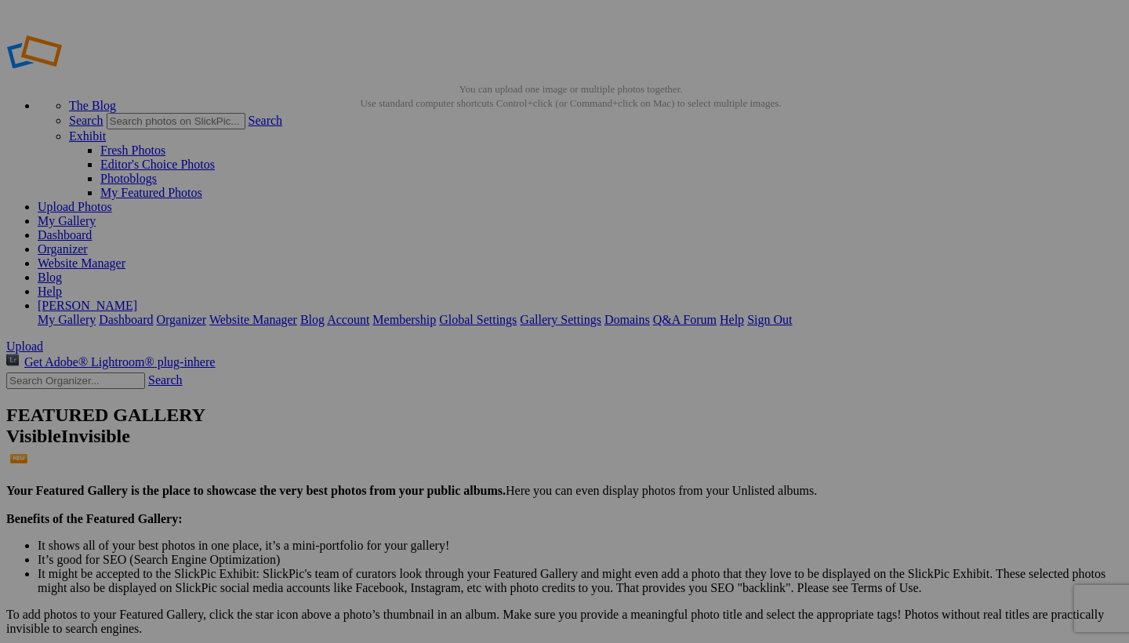
type input "<a href='[URL][DOMAIN_NAME]' target='_blank'><img src='[URL][DOMAIN_NAME]' bord…"
type input "[URL][DOMAIN_NAME]"
type input "[URL=[URL][DOMAIN_NAME][DOMAIN_NAME]]"
type input "<a href='[URL][DOMAIN_NAME]' target='_blank'><img src='[URL][DOMAIN_NAME]' bord…"
type input "[URL][DOMAIN_NAME]"
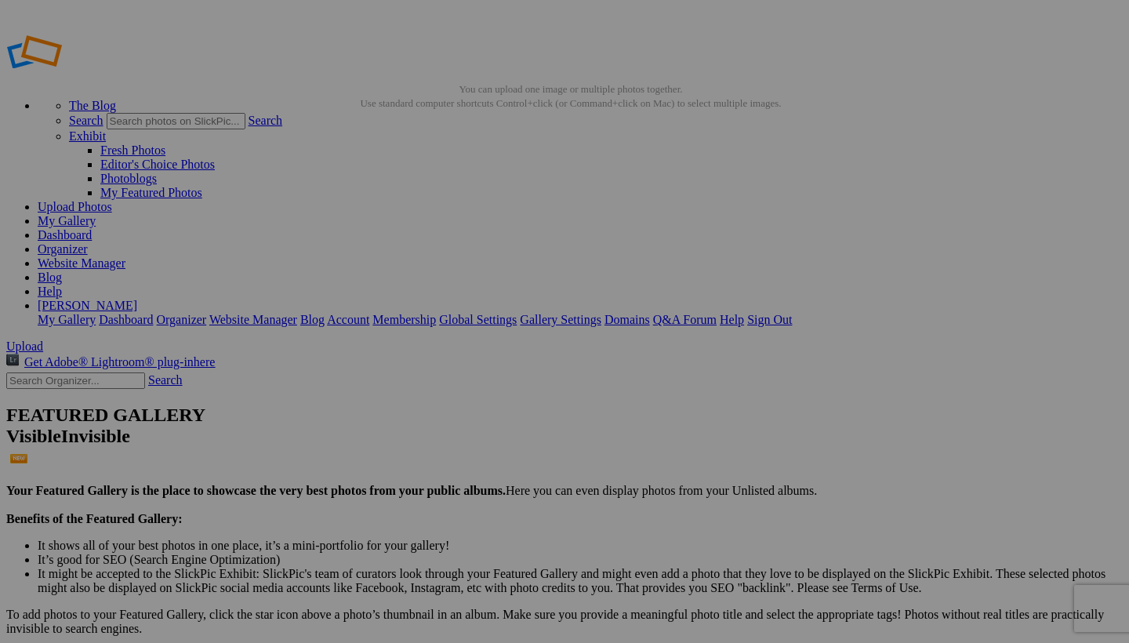
type input "[URL=[URL][DOMAIN_NAME][DOMAIN_NAME]]"
type input "<a href='[URL][DOMAIN_NAME]' target='_blank'><img src='[URL][DOMAIN_NAME]' bord…"
type input "[URL][DOMAIN_NAME]"
type input "[URL=[URL][DOMAIN_NAME][DOMAIN_NAME]]"
type input "<a href='[URL][DOMAIN_NAME]' target='_blank'><img src='[URL][DOMAIN_NAME]' bord…"
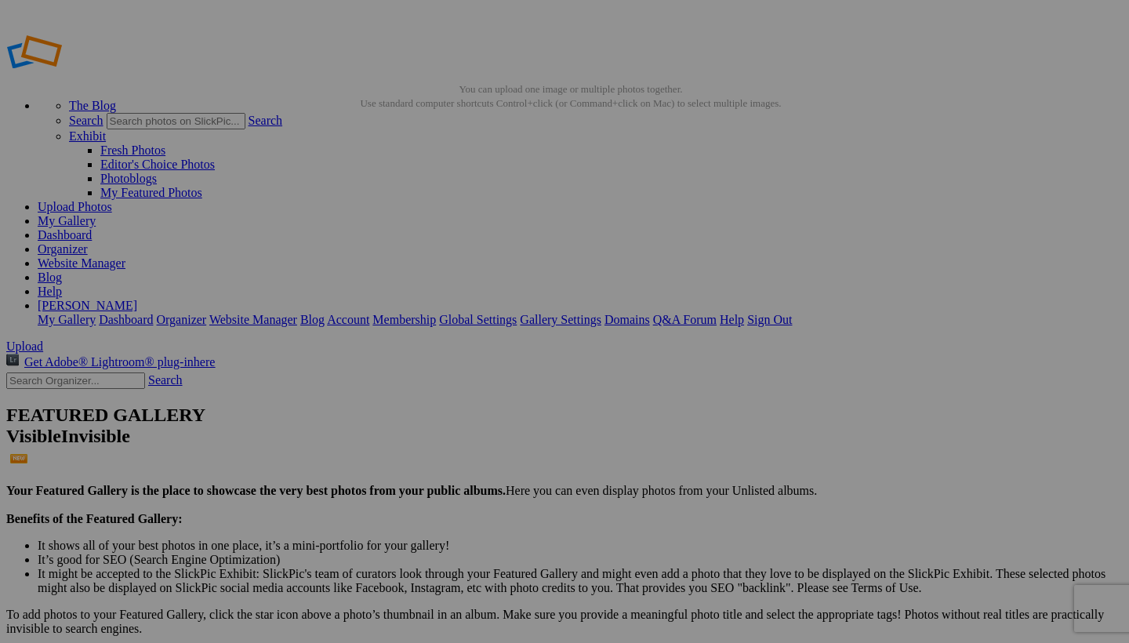
type input "[URL][DOMAIN_NAME]"
type input "[URL=[URL][DOMAIN_NAME][DOMAIN_NAME]]"
type input "<a href='[URL][DOMAIN_NAME]' target='_blank'><img src='[URL][DOMAIN_NAME]' bord…"
type input "[URL][DOMAIN_NAME]"
type input "[URL=[URL][DOMAIN_NAME][DOMAIN_NAME]]"
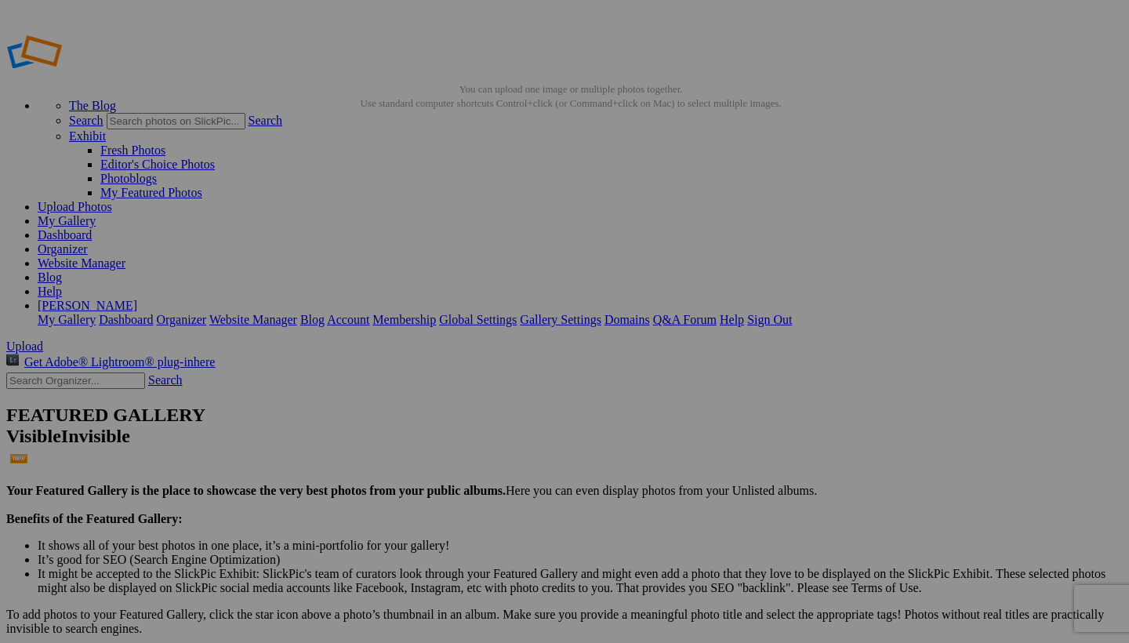
type input "<a href='[URL][DOMAIN_NAME]' target='_blank'><img src='[URL][DOMAIN_NAME]' bord…"
type input "[URL][DOMAIN_NAME]"
type input "[URL=[URL][DOMAIN_NAME][DOMAIN_NAME]]"
type input "<a href='[URL][DOMAIN_NAME]' target='_blank'><img src='[URL][DOMAIN_NAME]' bord…"
type input "[URL][DOMAIN_NAME]"
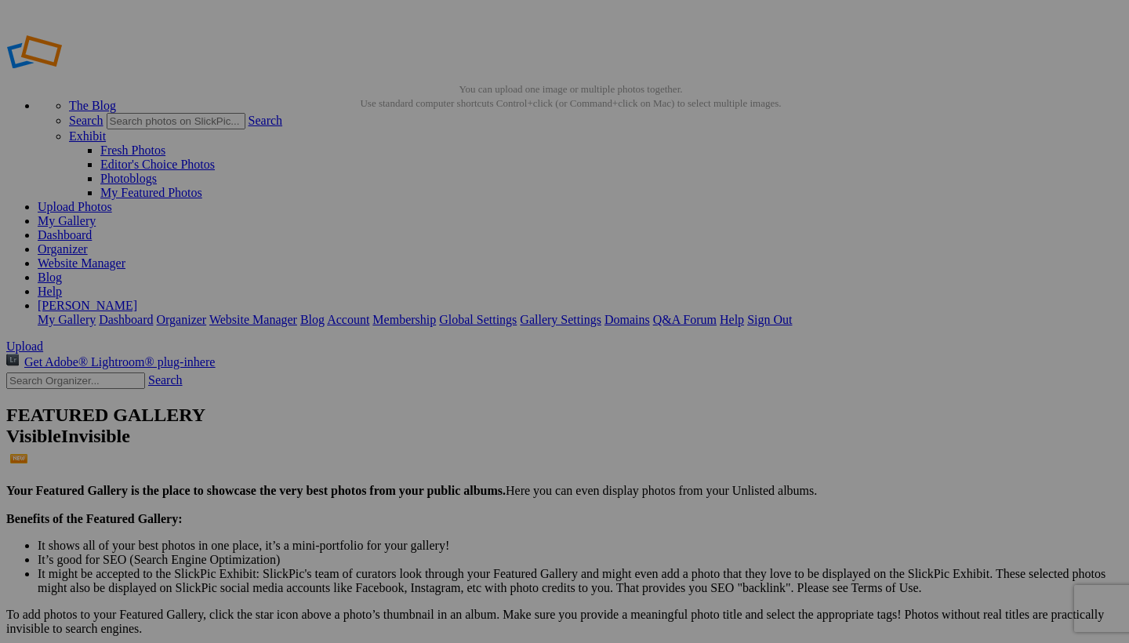
type input "[URL=[URL][DOMAIN_NAME][DOMAIN_NAME]]"
type input "<a href='[URL][DOMAIN_NAME]' target='_blank'><img src='[URL][DOMAIN_NAME]' bord…"
type input "[URL][DOMAIN_NAME]"
type input "[URL=[URL][DOMAIN_NAME][DOMAIN_NAME]]"
type input "<a href='[URL][DOMAIN_NAME]' target='_blank'><img src='[URL][DOMAIN_NAME]' bord…"
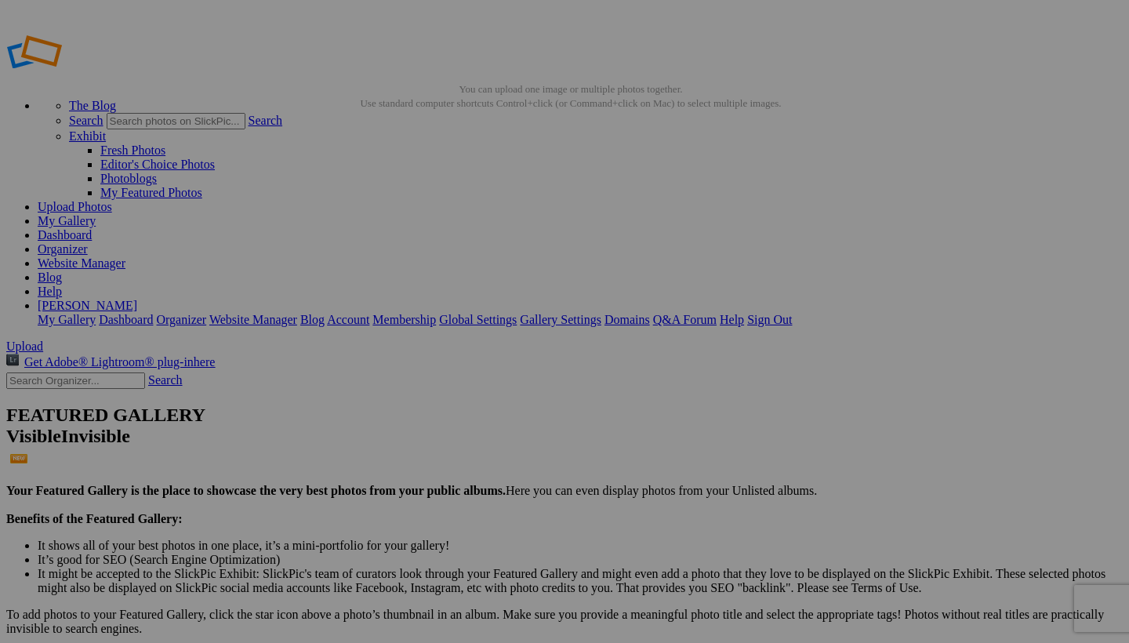
type input "[URL][DOMAIN_NAME]"
type input "[URL=[URL][DOMAIN_NAME][DOMAIN_NAME]]"
type input "<a href='[URL][DOMAIN_NAME]' target='_blank'><img src='[URL][DOMAIN_NAME]' bord…"
type input "[URL][DOMAIN_NAME]"
type input "[URL=[URL][DOMAIN_NAME][DOMAIN_NAME]]"
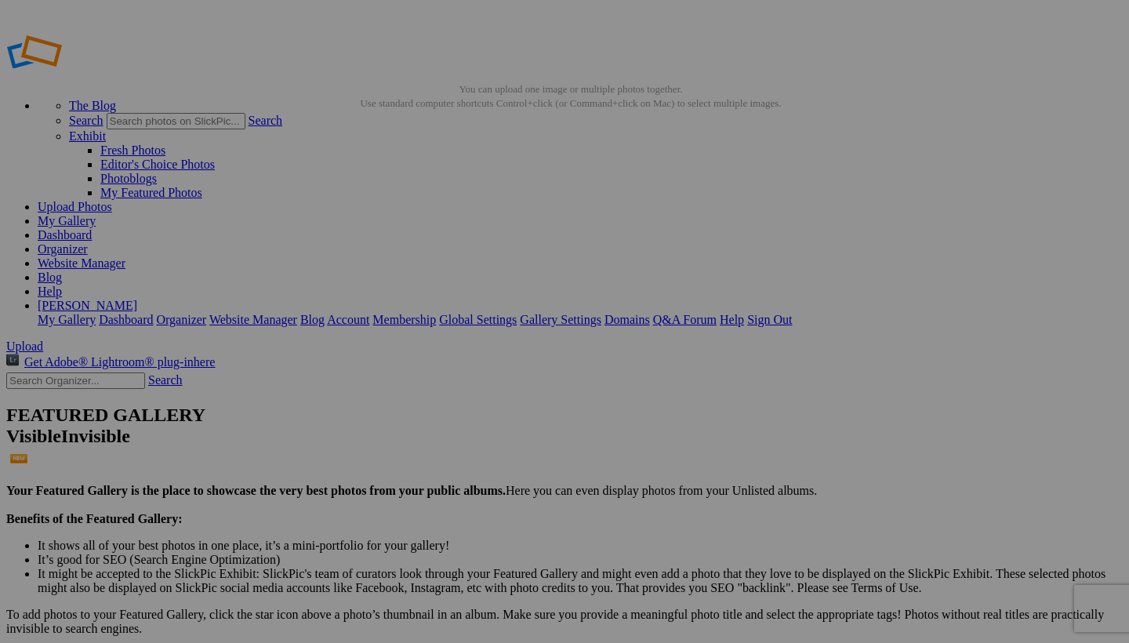
type input "<a href='[URL][DOMAIN_NAME]' target='_blank'><img src='[URL][DOMAIN_NAME]' bord…"
type input "[URL][DOMAIN_NAME]"
type input "[URL=[URL][DOMAIN_NAME][DOMAIN_NAME]]"
type input "<a href='[URL][DOMAIN_NAME]' target='_blank'><img src='[URL][DOMAIN_NAME]' bord…"
type input "[URL][DOMAIN_NAME]"
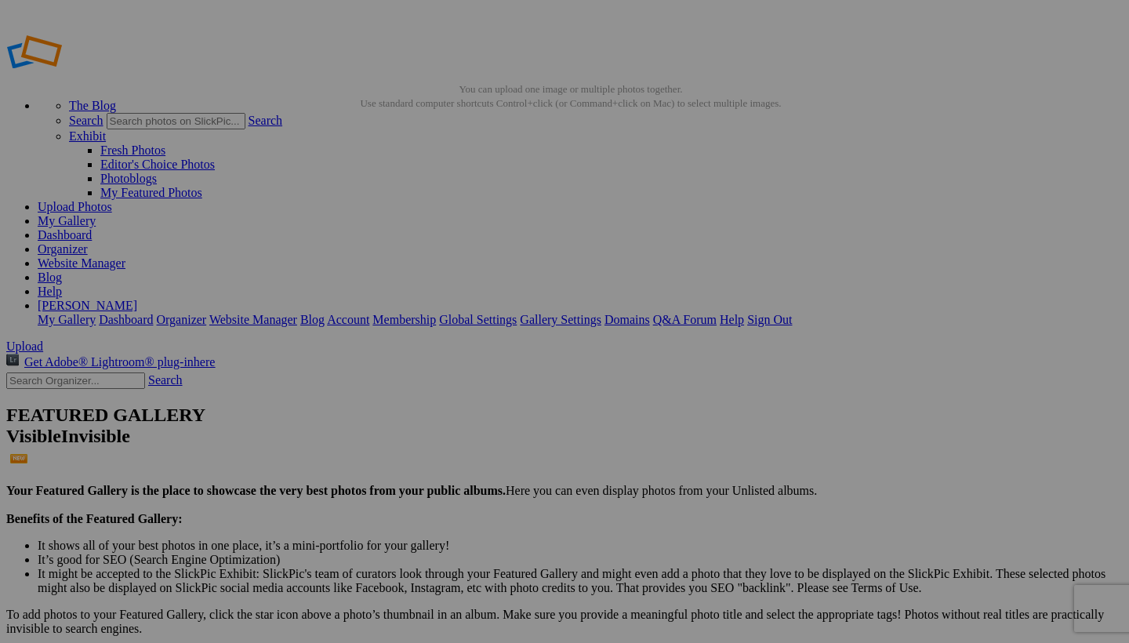
type input "[URL=[URL][DOMAIN_NAME][DOMAIN_NAME]]"
type input "<a href='[URL][DOMAIN_NAME]' target='_blank'><img src='[URL][DOMAIN_NAME]' bord…"
type input "[URL][DOMAIN_NAME]"
type input "[URL=[URL][DOMAIN_NAME][DOMAIN_NAME]]"
type input "<a href='[URL][DOMAIN_NAME]' target='_blank'><img src='[URL][DOMAIN_NAME]' bord…"
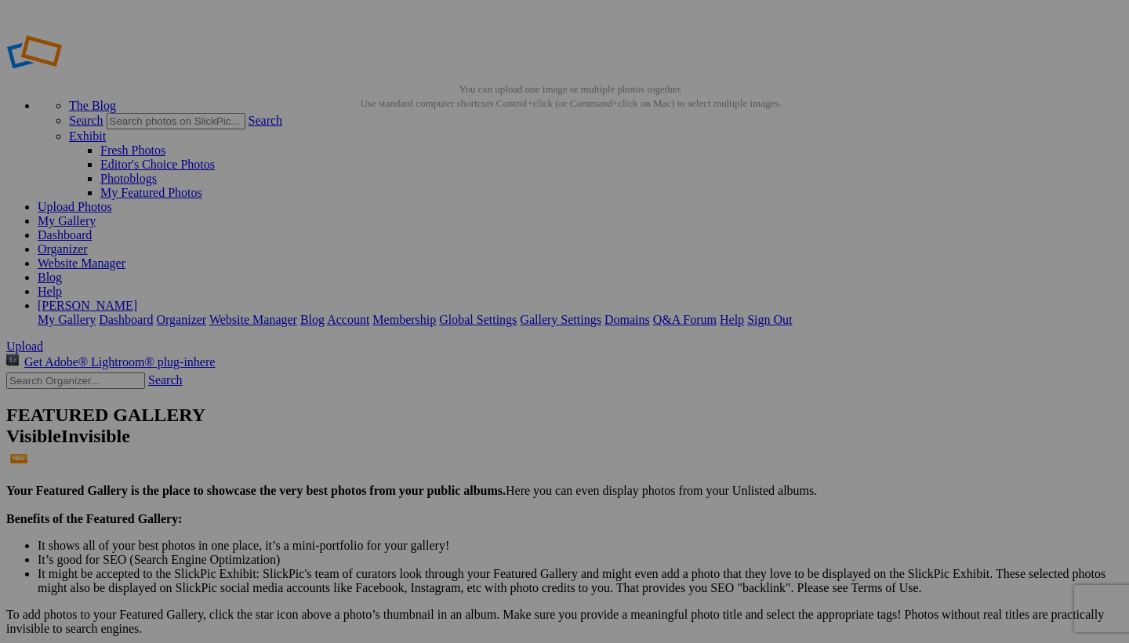
type input "[URL][DOMAIN_NAME]"
type input "[URL=[URL][DOMAIN_NAME][DOMAIN_NAME]]"
type input "<a href='[URL][DOMAIN_NAME]' target='_blank'><img src='[URL][DOMAIN_NAME]' bord…"
type input "[URL][DOMAIN_NAME]"
type input "[URL=[URL][DOMAIN_NAME][DOMAIN_NAME]]"
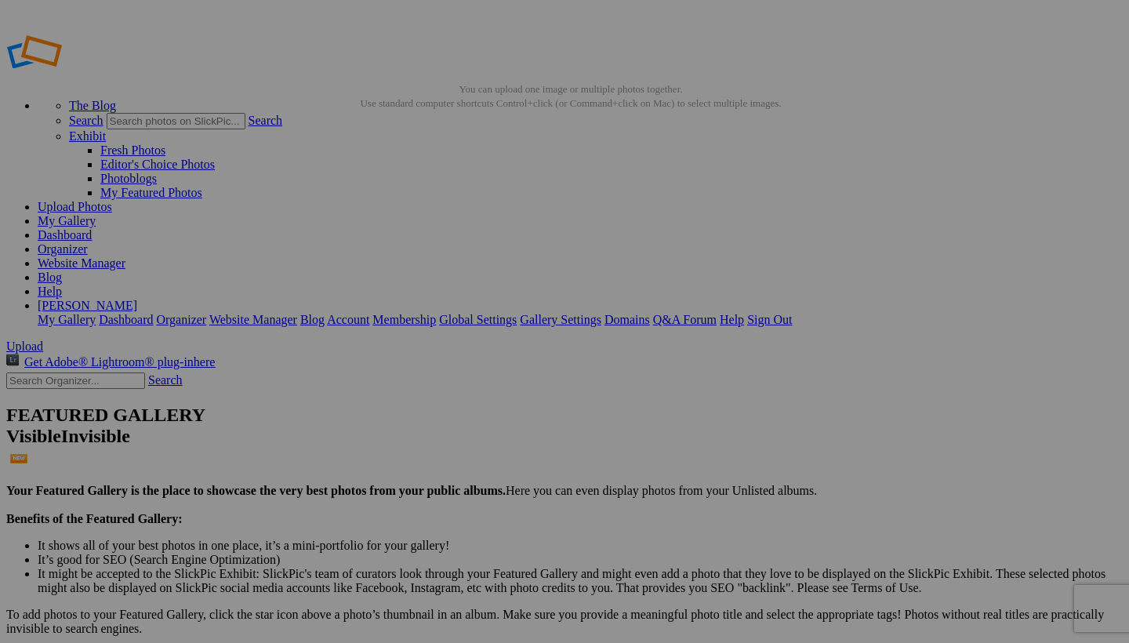
type input "<a href='[URL][DOMAIN_NAME]' target='_blank'><img src='[URL][DOMAIN_NAME]' bord…"
type input "[URL][DOMAIN_NAME]"
type input "[URL=[URL][DOMAIN_NAME][DOMAIN_NAME]]"
type input "<a href='[URL][DOMAIN_NAME]' target='_blank'><img src='[URL][DOMAIN_NAME]' bord…"
type input "[URL][DOMAIN_NAME]"
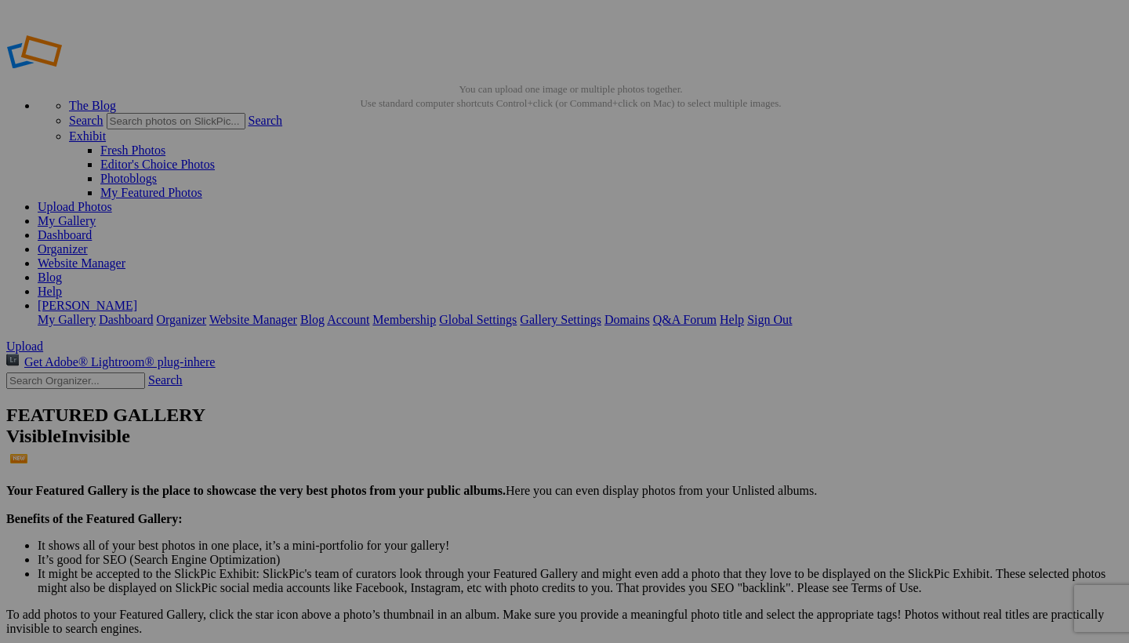
type input "[URL=[URL][DOMAIN_NAME][DOMAIN_NAME]]"
type input "<a href='[URL][DOMAIN_NAME]' target='_blank'><img src='[URL][DOMAIN_NAME]' bord…"
type input "[URL][DOMAIN_NAME]"
type input "[URL=[URL][DOMAIN_NAME][DOMAIN_NAME]]"
type input "<a href='[URL][DOMAIN_NAME]' target='_blank'><img src='[URL][DOMAIN_NAME]' bord…"
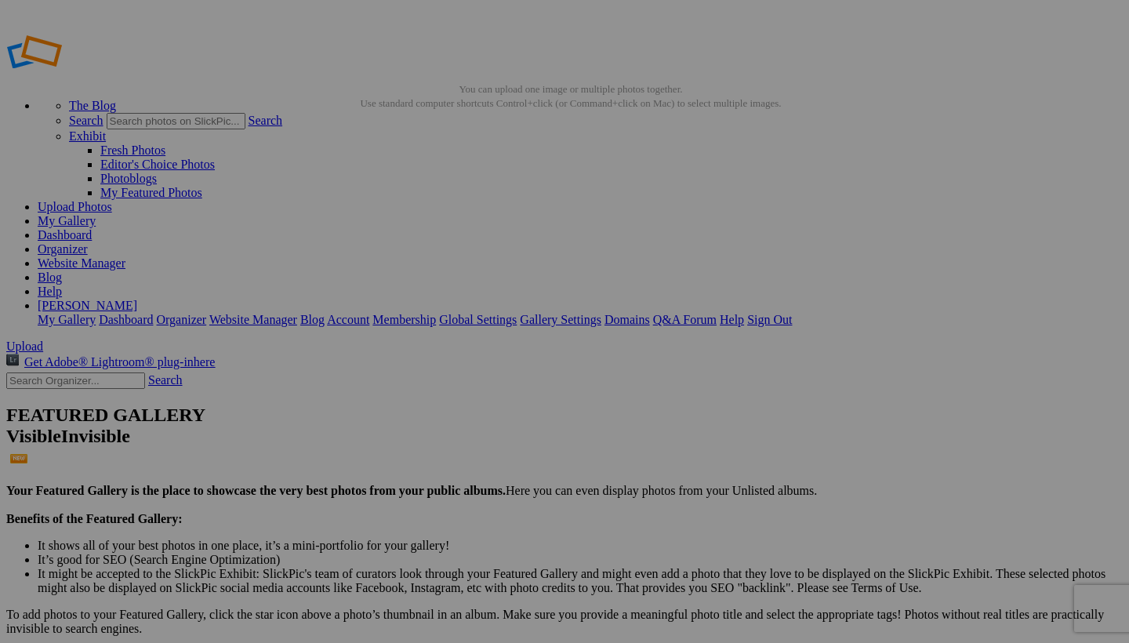
type input "[URL][DOMAIN_NAME]"
type input "[URL=[URL][DOMAIN_NAME][DOMAIN_NAME]]"
type input "<a href='[URL][DOMAIN_NAME]' target='_blank'><img src='[URL][DOMAIN_NAME]' bord…"
type input "[URL][DOMAIN_NAME]"
type input "[URL=[URL][DOMAIN_NAME][DOMAIN_NAME]]"
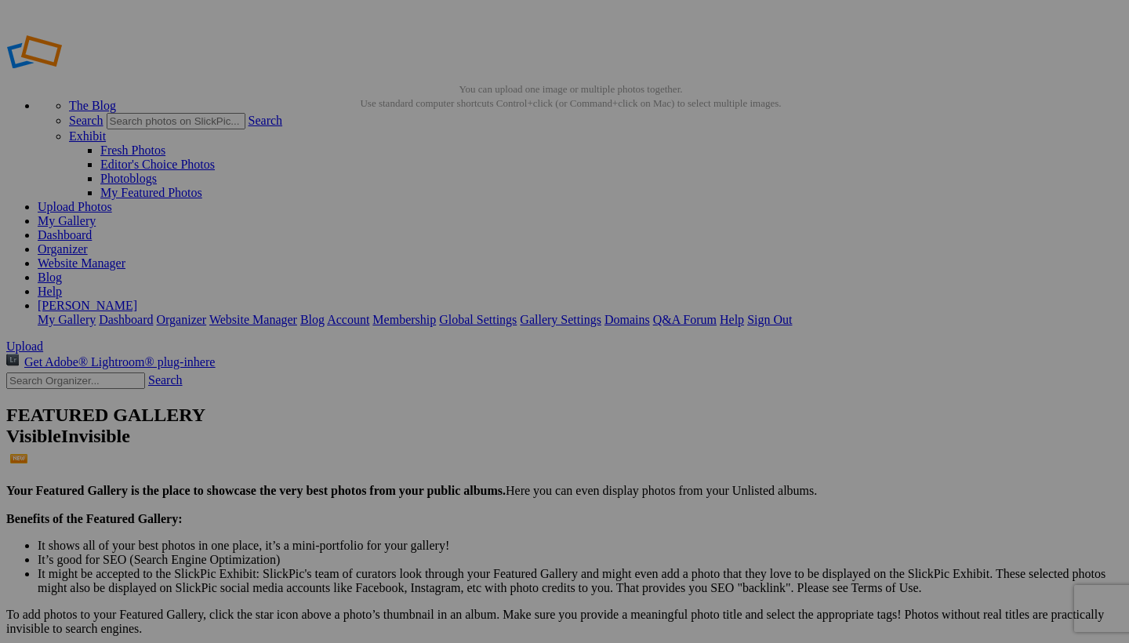
type input "<a href='[URL][DOMAIN_NAME]' target='_blank'><img src='[URL][DOMAIN_NAME]' bord…"
type input "[URL][DOMAIN_NAME]"
type input "[URL=[URL][DOMAIN_NAME][DOMAIN_NAME]]"
type input "<a href='[URL][DOMAIN_NAME]' target='_blank'><img src='[URL][DOMAIN_NAME]' bord…"
type input "[URL][DOMAIN_NAME]"
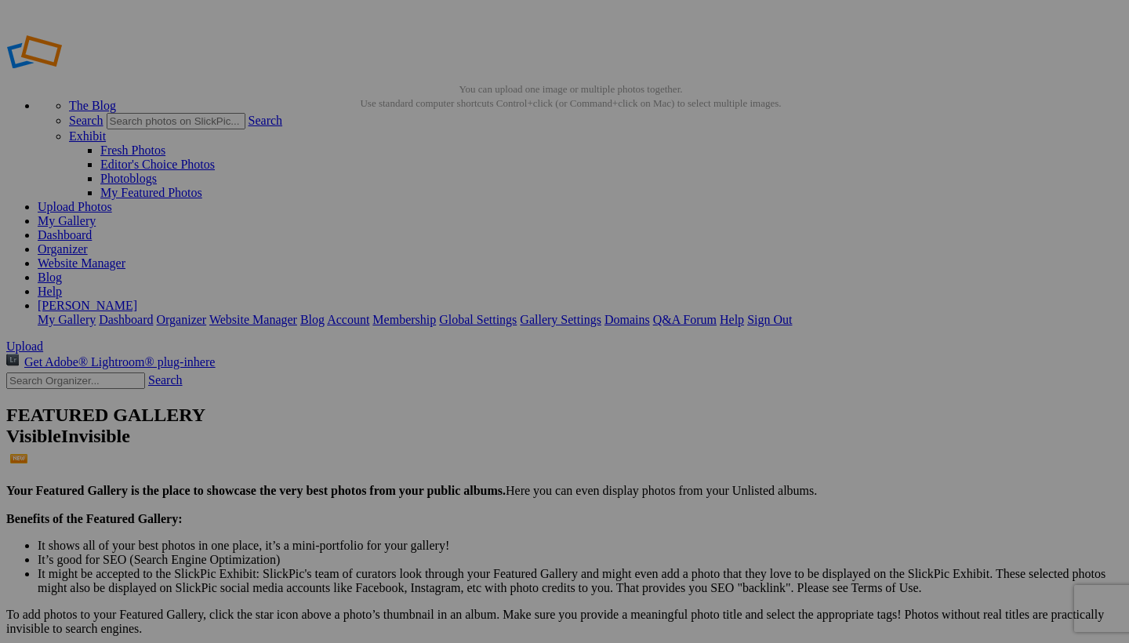
type input "[URL=[URL][DOMAIN_NAME][DOMAIN_NAME]]"
type input "<a href='[URL][DOMAIN_NAME]' target='_blank'><img src='[URL][DOMAIN_NAME]' bord…"
type input "[URL][DOMAIN_NAME]"
type input "[URL=[URL][DOMAIN_NAME][DOMAIN_NAME]]"
type input "<a href='[URL][DOMAIN_NAME]' target='_blank'><img src='[URL][DOMAIN_NAME]' bord…"
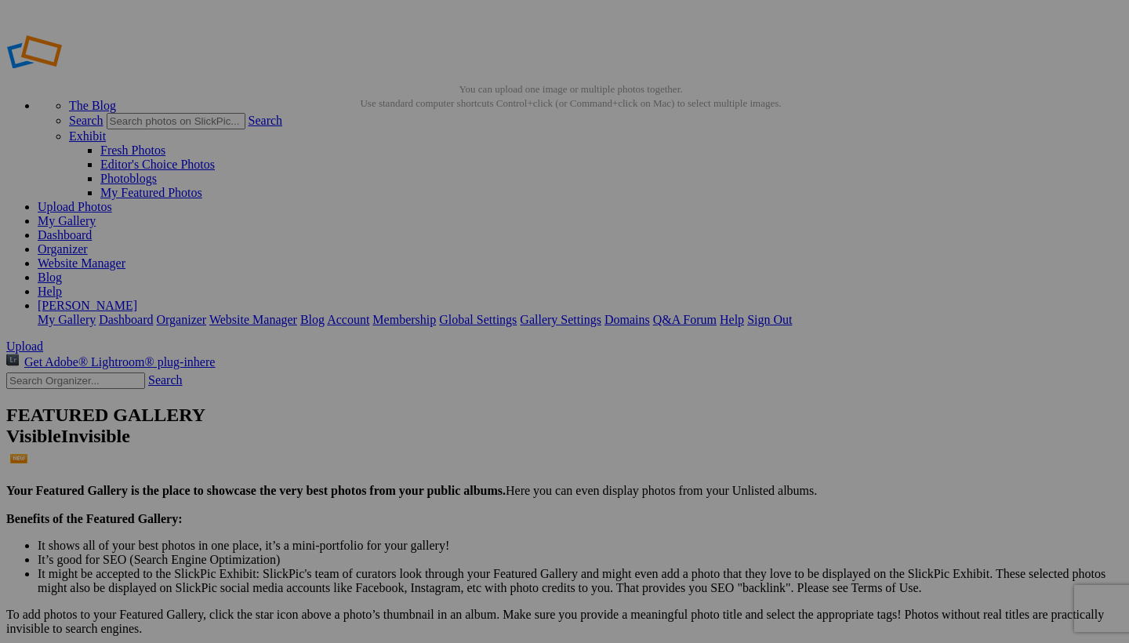
type input "[URL][DOMAIN_NAME]"
type input "[URL=[URL][DOMAIN_NAME][DOMAIN_NAME]]"
type input "<a href='[URL][DOMAIN_NAME]' target='_blank'><img src='[URL][DOMAIN_NAME]' bord…"
type input "[URL][DOMAIN_NAME]"
type input "[URL=[URL][DOMAIN_NAME][DOMAIN_NAME]]"
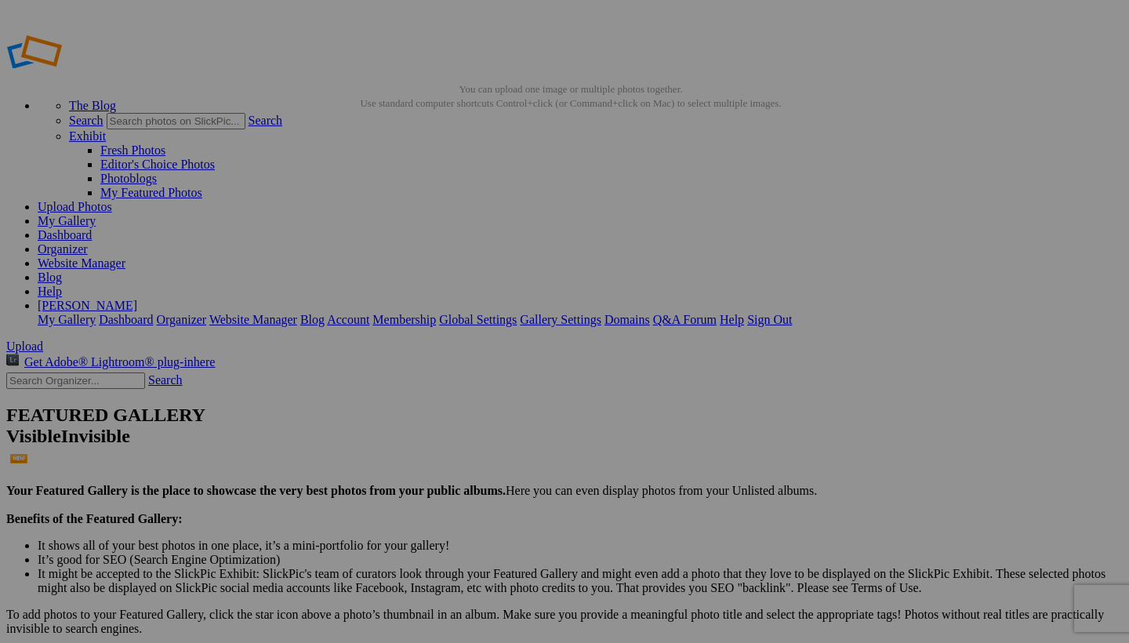
type input "<a href='[URL][DOMAIN_NAME]' target='_blank'><img src='[URL][DOMAIN_NAME]' bord…"
type input "[URL][DOMAIN_NAME]"
type input "[URL=[URL][DOMAIN_NAME][DOMAIN_NAME]]"
type input "<a href='[URL][DOMAIN_NAME]' target='_blank'><img src='[URL][DOMAIN_NAME]' bord…"
type input "[URL][DOMAIN_NAME]"
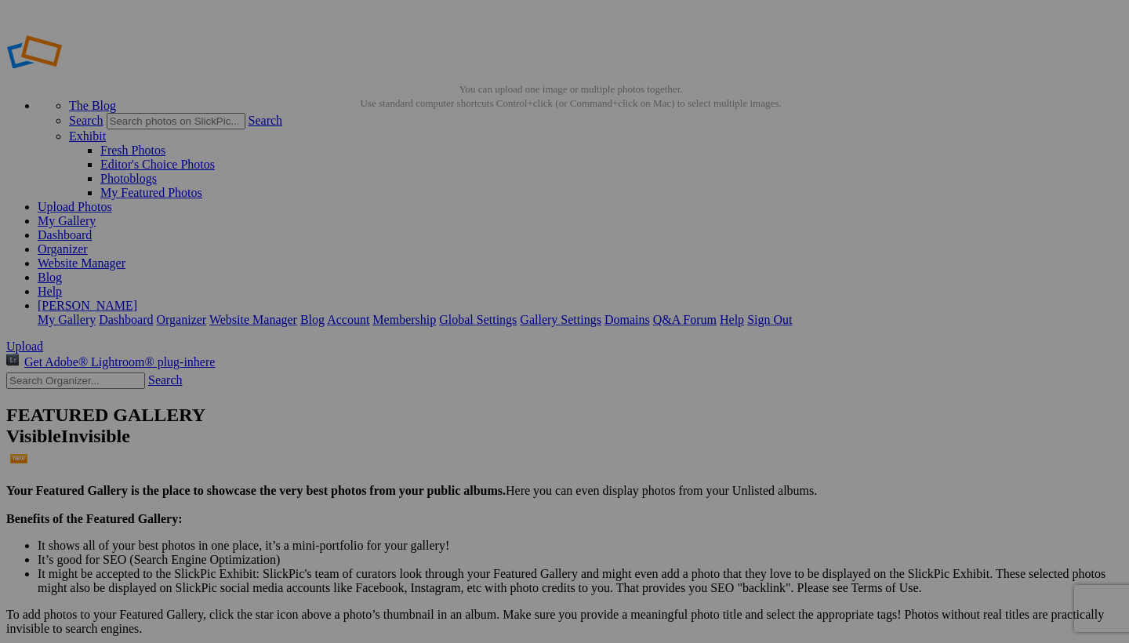
type input "[URL=[URL][DOMAIN_NAME][DOMAIN_NAME]]"
type input "<a href='[URL][DOMAIN_NAME]' target='_blank'><img src='[URL][DOMAIN_NAME]' bord…"
type input "[URL][DOMAIN_NAME]"
type input "[URL=[URL][DOMAIN_NAME][DOMAIN_NAME]]"
type input "<a href='[URL][DOMAIN_NAME]' target='_blank'><img src='[URL][DOMAIN_NAME]' bord…"
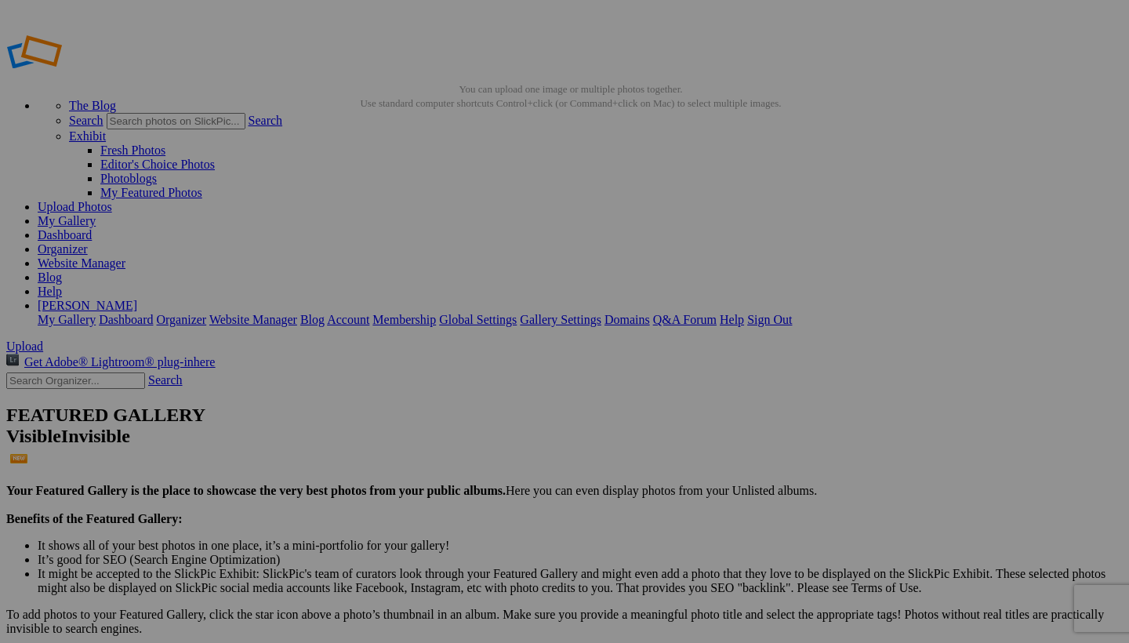
type input "[URL][DOMAIN_NAME]"
type input "[URL=[URL][DOMAIN_NAME][DOMAIN_NAME]]"
type input "<a href='[URL][DOMAIN_NAME]' target='_blank'><img src='[URL][DOMAIN_NAME]' bord…"
type input "[URL][DOMAIN_NAME]"
